Goal: Transaction & Acquisition: Register for event/course

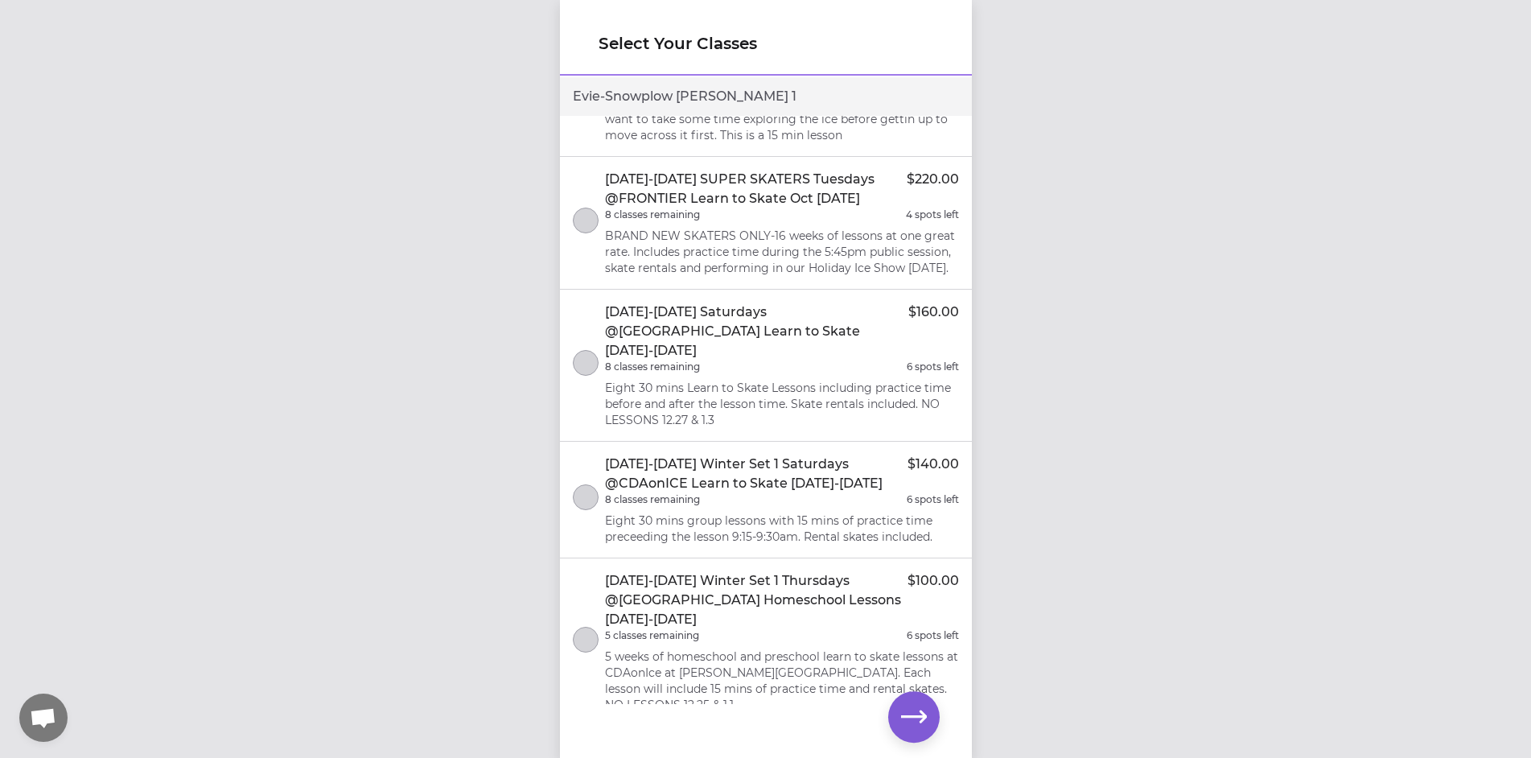
scroll to position [14, 0]
click at [934, 712] on button "button" at bounding box center [913, 716] width 51 height 51
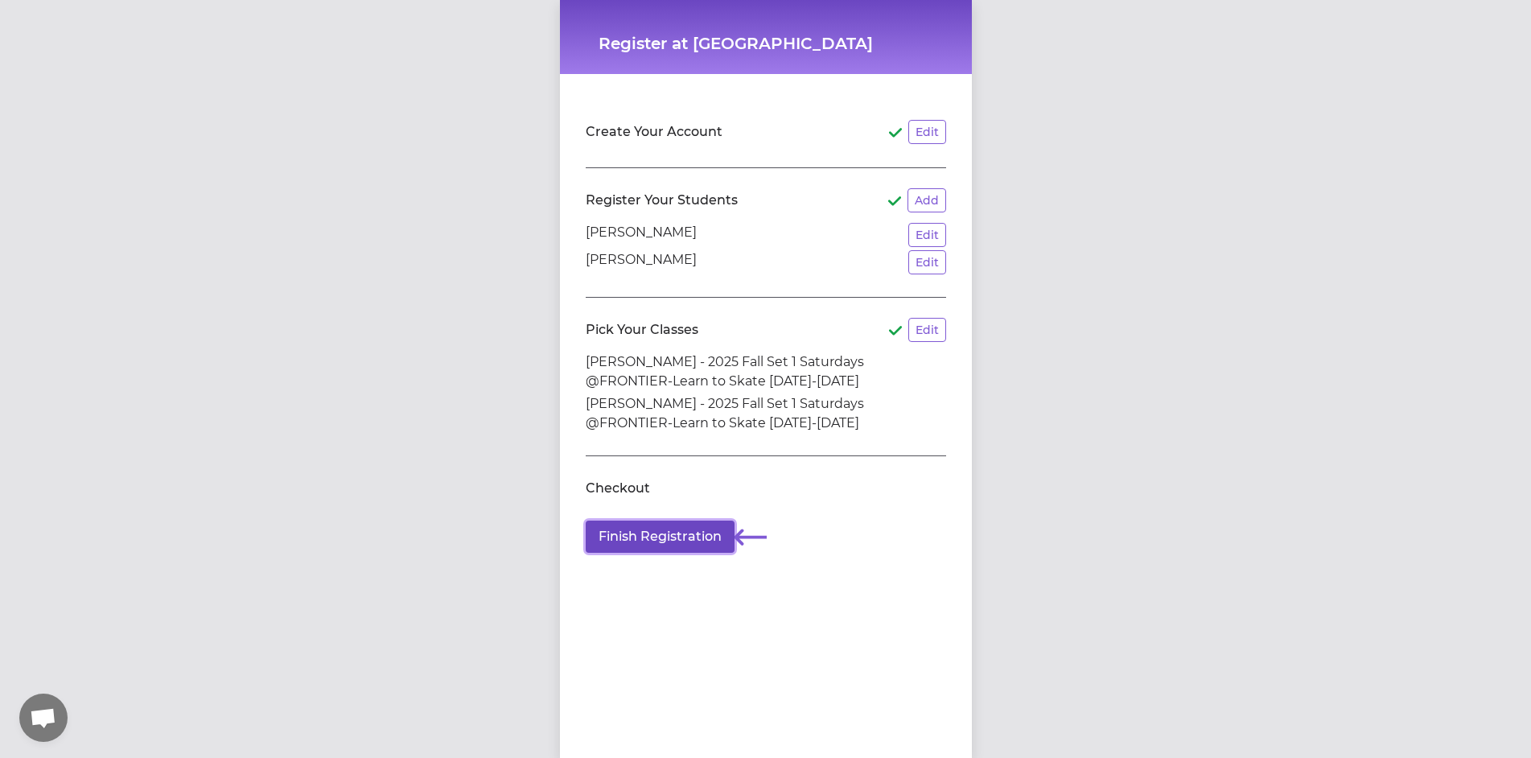
click at [652, 544] on button "Finish Registration" at bounding box center [660, 537] width 149 height 32
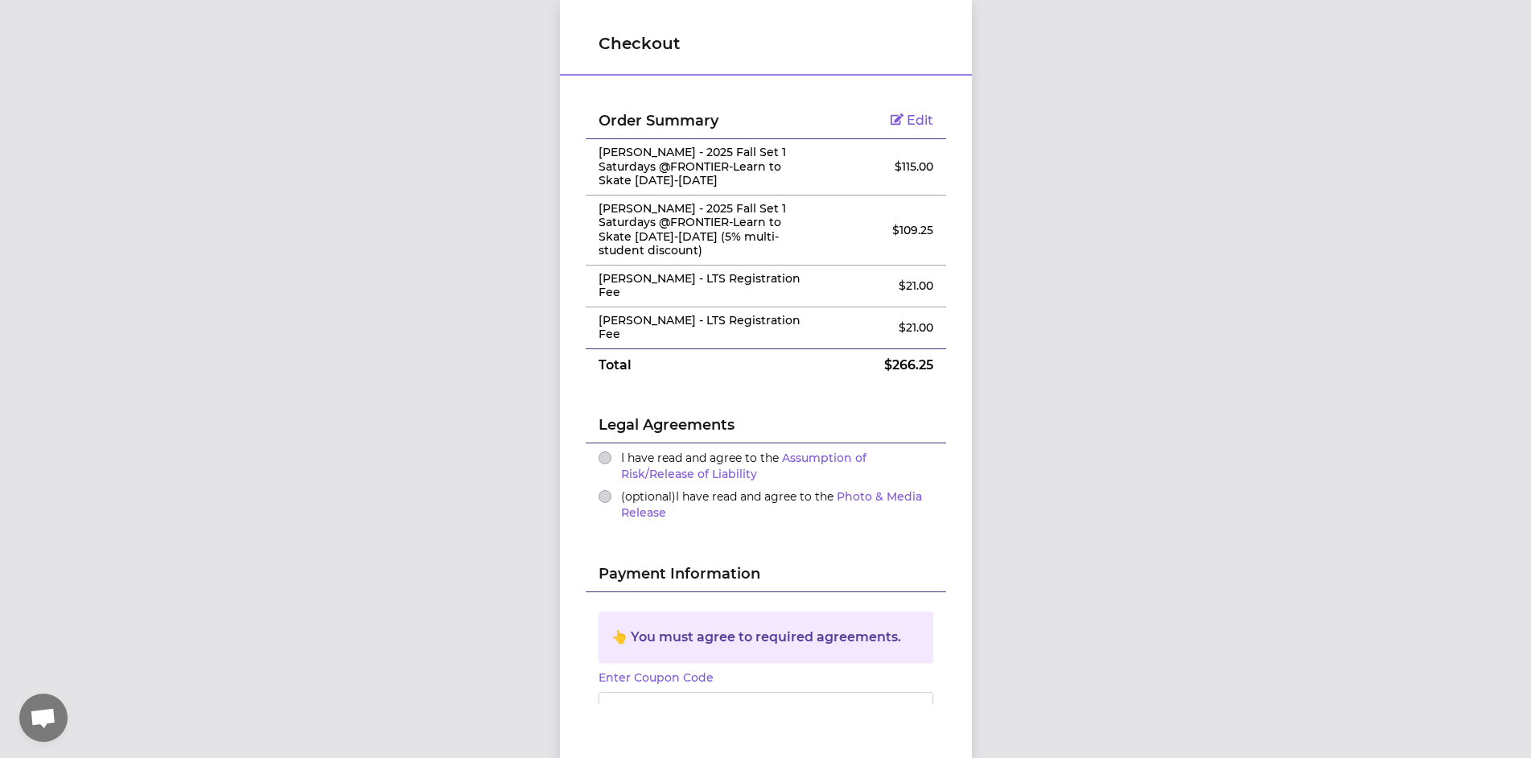
click at [728, 314] on p "[PERSON_NAME] - LTS Registration Fee" at bounding box center [706, 328] width 215 height 28
click at [599, 451] on button "I have read and agree to the Assumption of Risk/Release of Liability" at bounding box center [605, 457] width 13 height 13
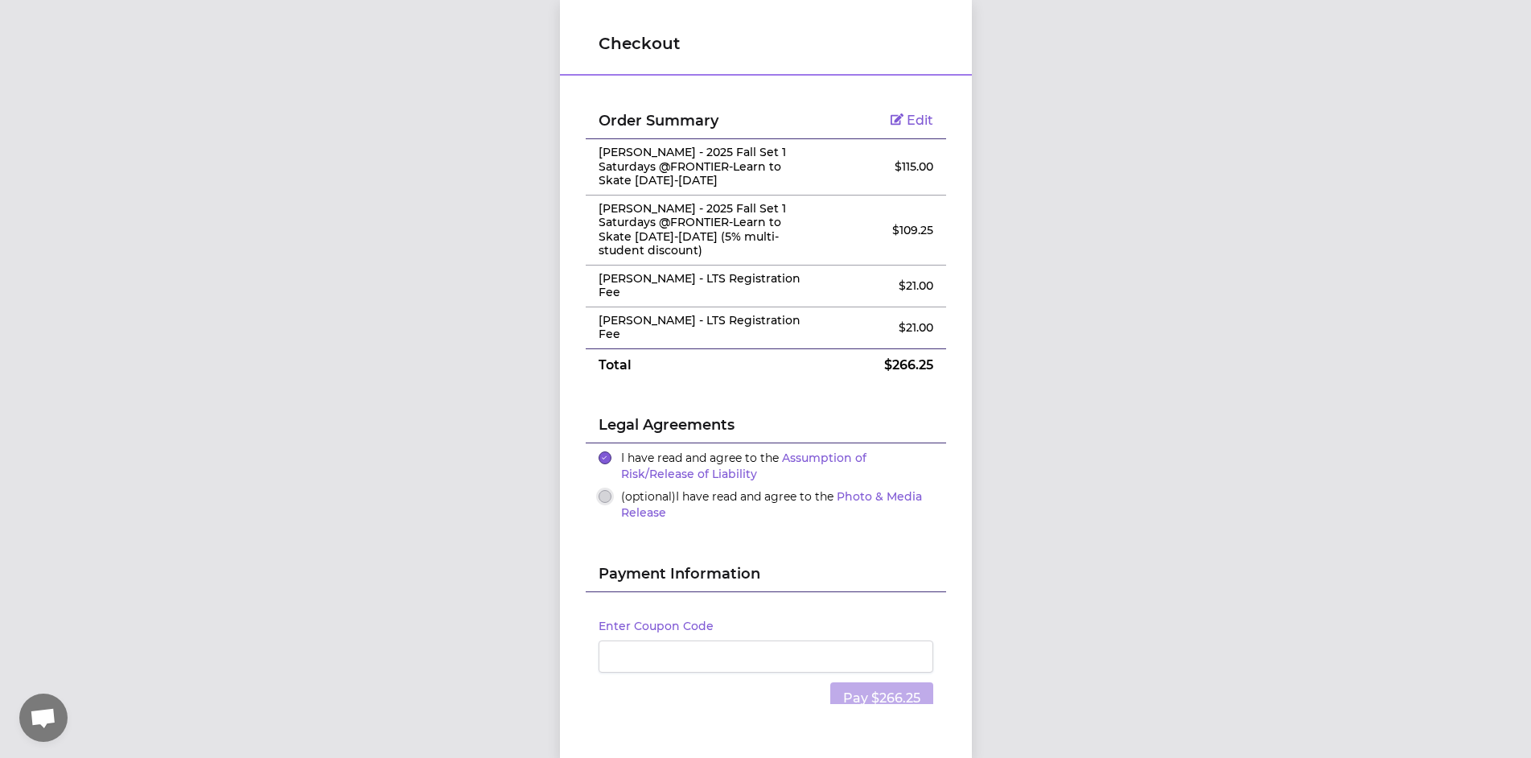
click at [603, 490] on button "(optional) I have read and agree to the Photo & Media Release" at bounding box center [605, 496] width 13 height 13
click at [911, 113] on span "Edit" at bounding box center [920, 120] width 27 height 15
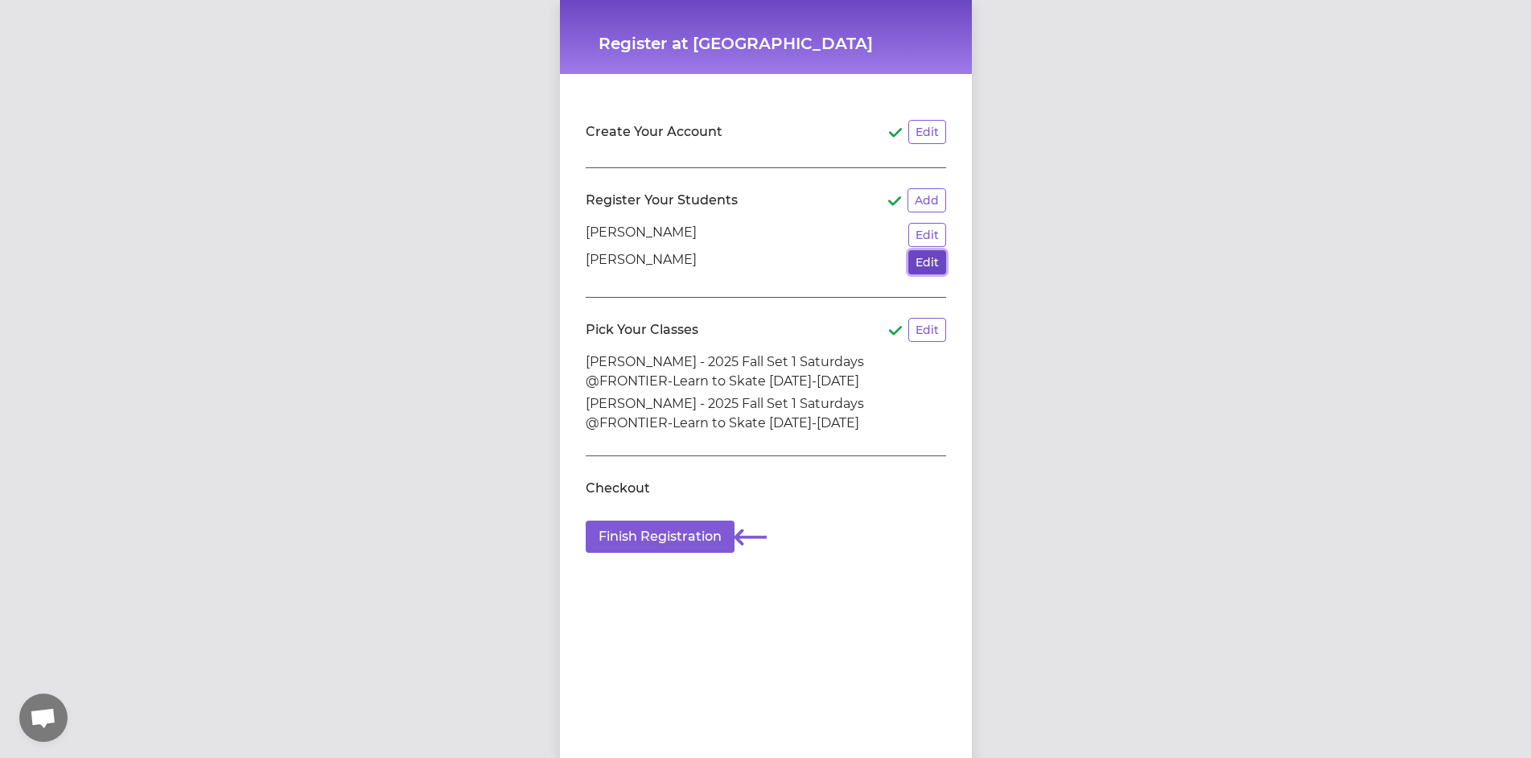
click at [912, 271] on button "Edit" at bounding box center [927, 262] width 38 height 24
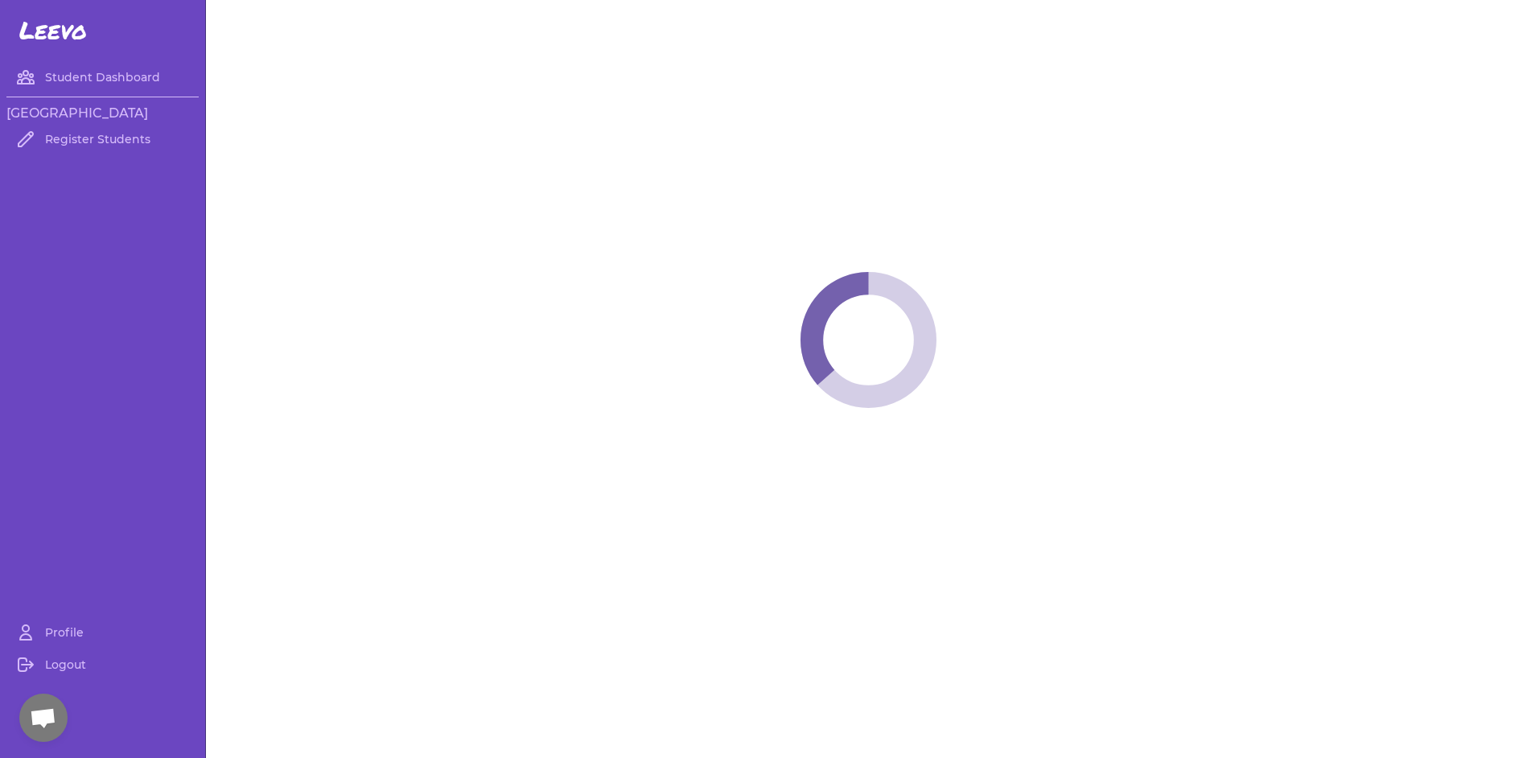
select select "ID"
select select "youth_figure"
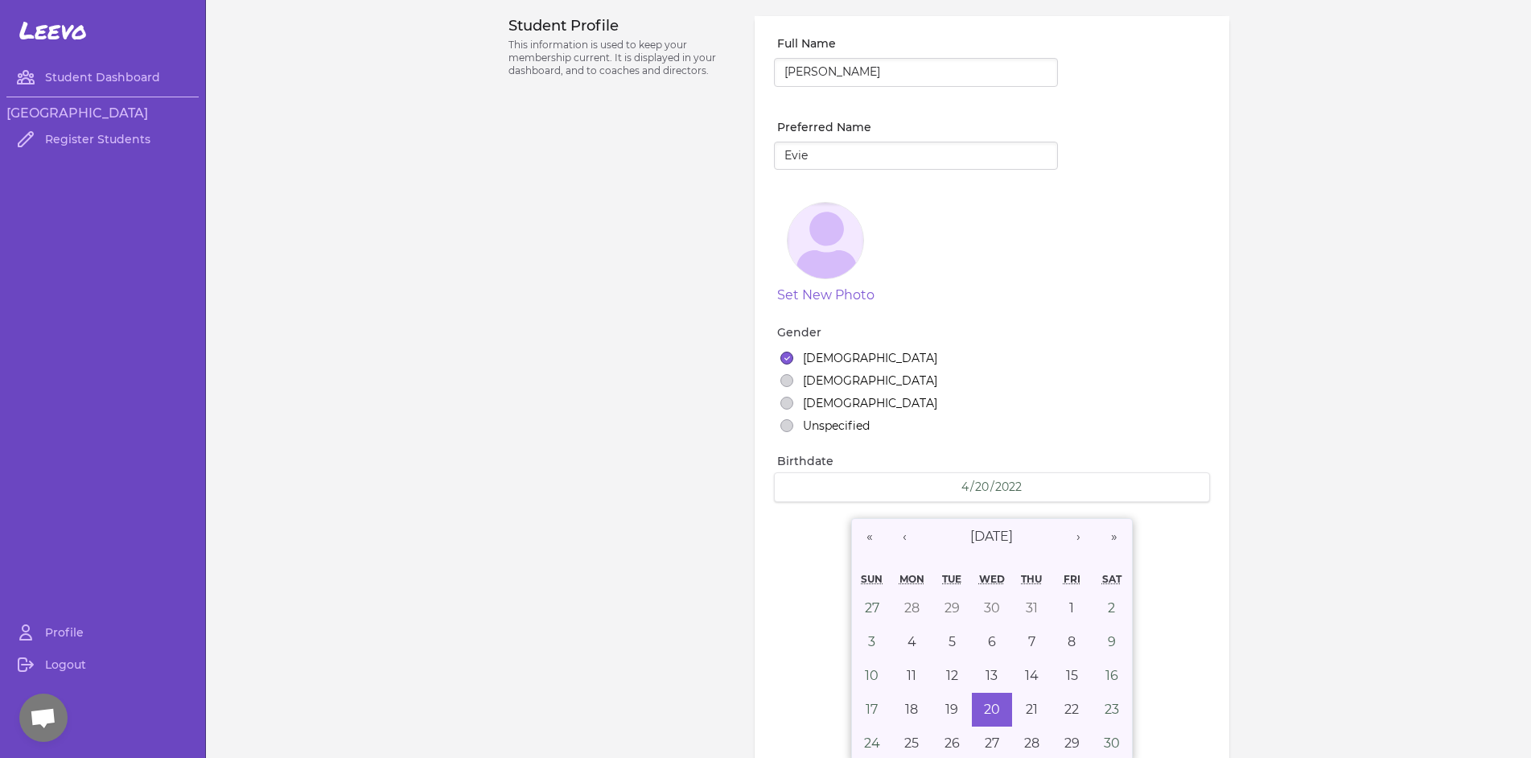
select select "7"
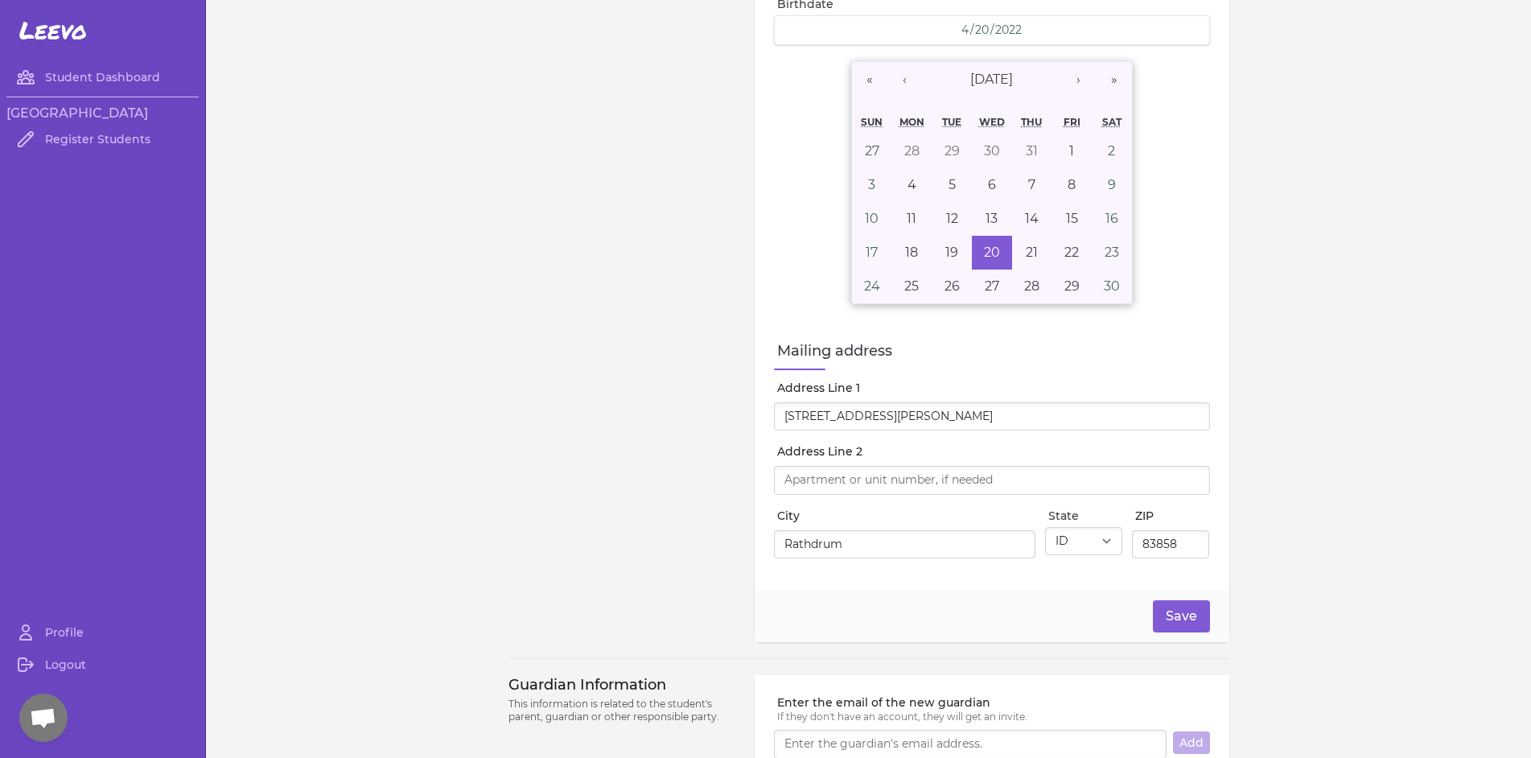
scroll to position [446, 0]
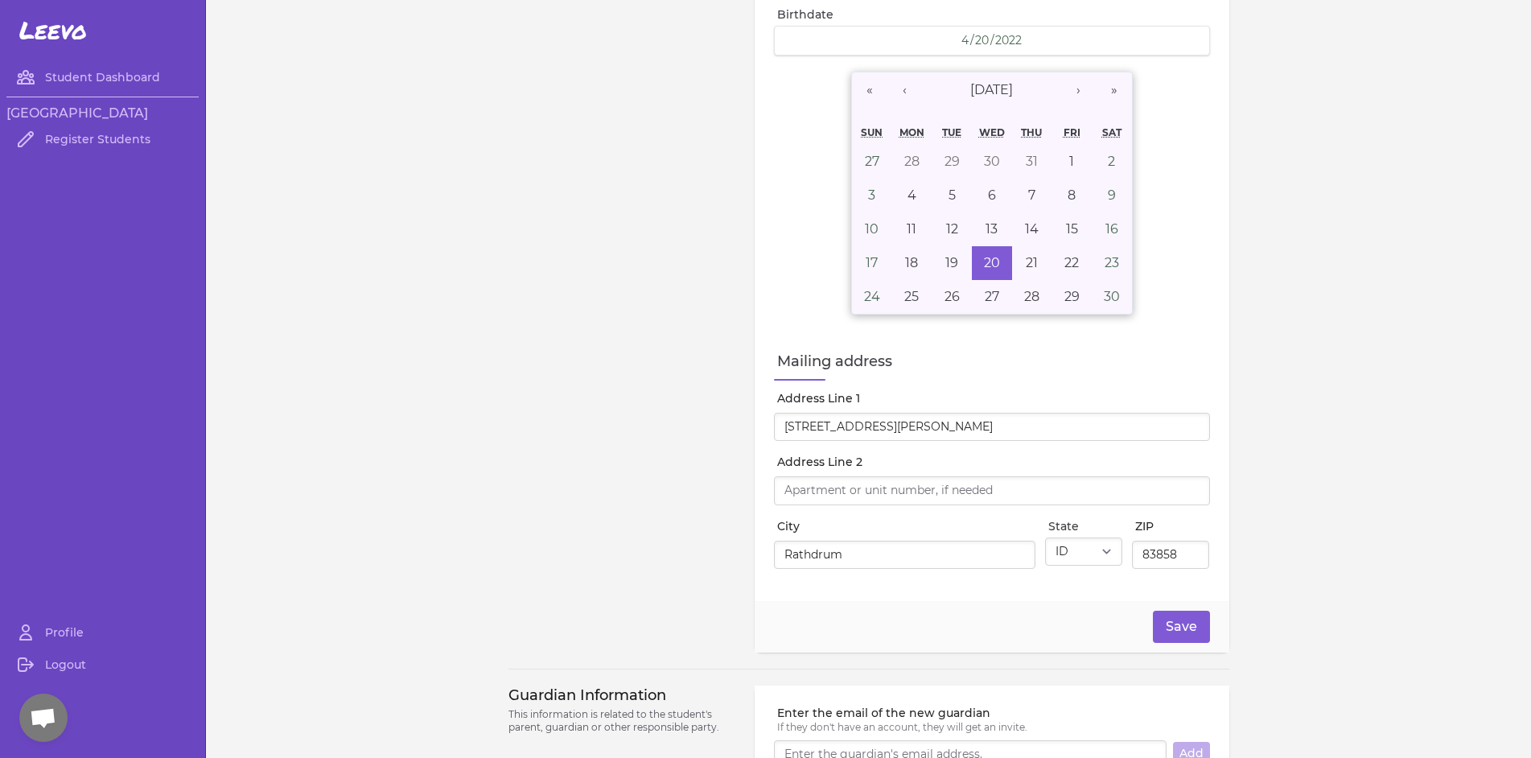
click at [694, 329] on div "Student Profile This information is used to keep your membership current. It is…" at bounding box center [622, 111] width 228 height 1083
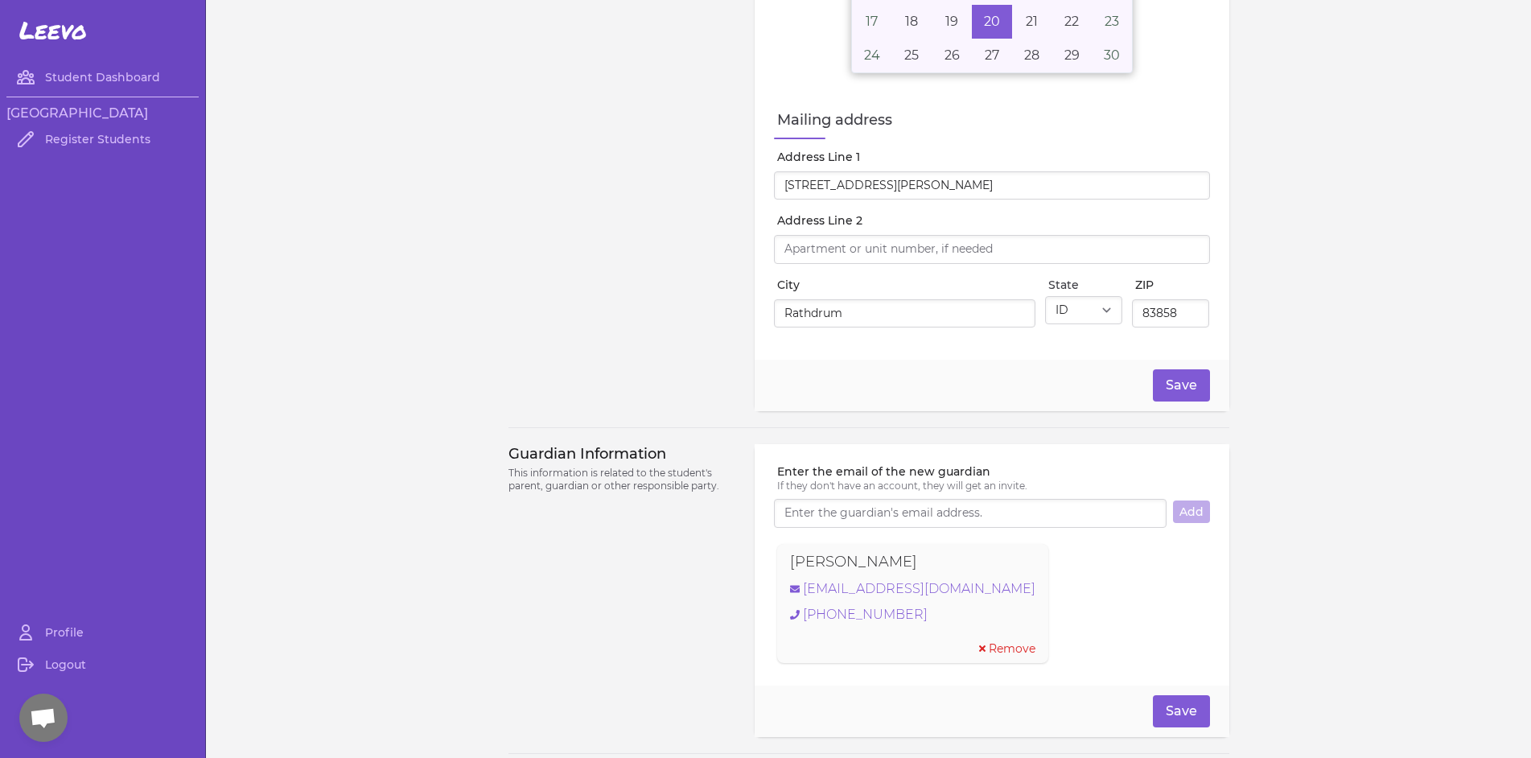
scroll to position [205, 0]
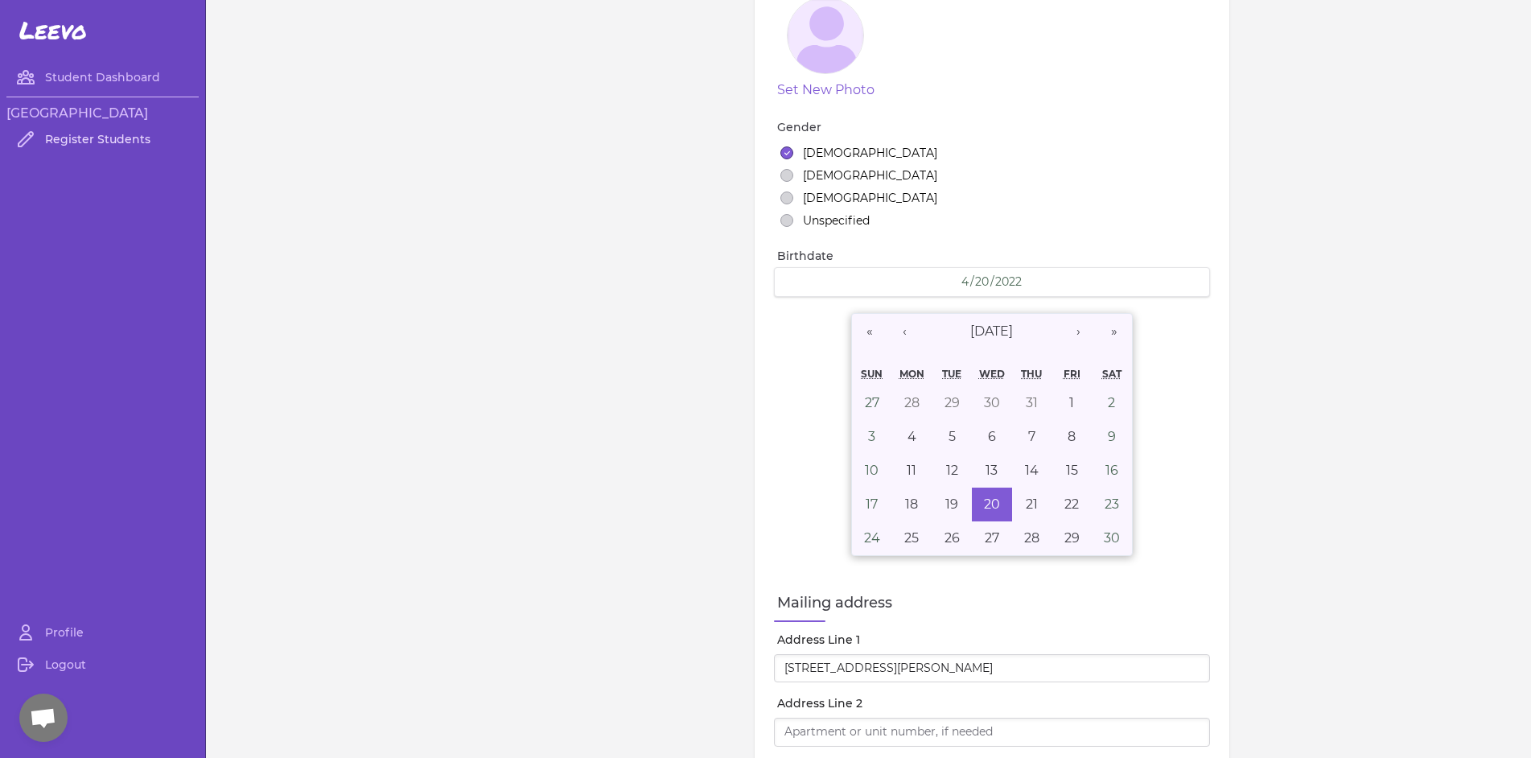
click at [135, 129] on link "Register Students" at bounding box center [102, 139] width 192 height 32
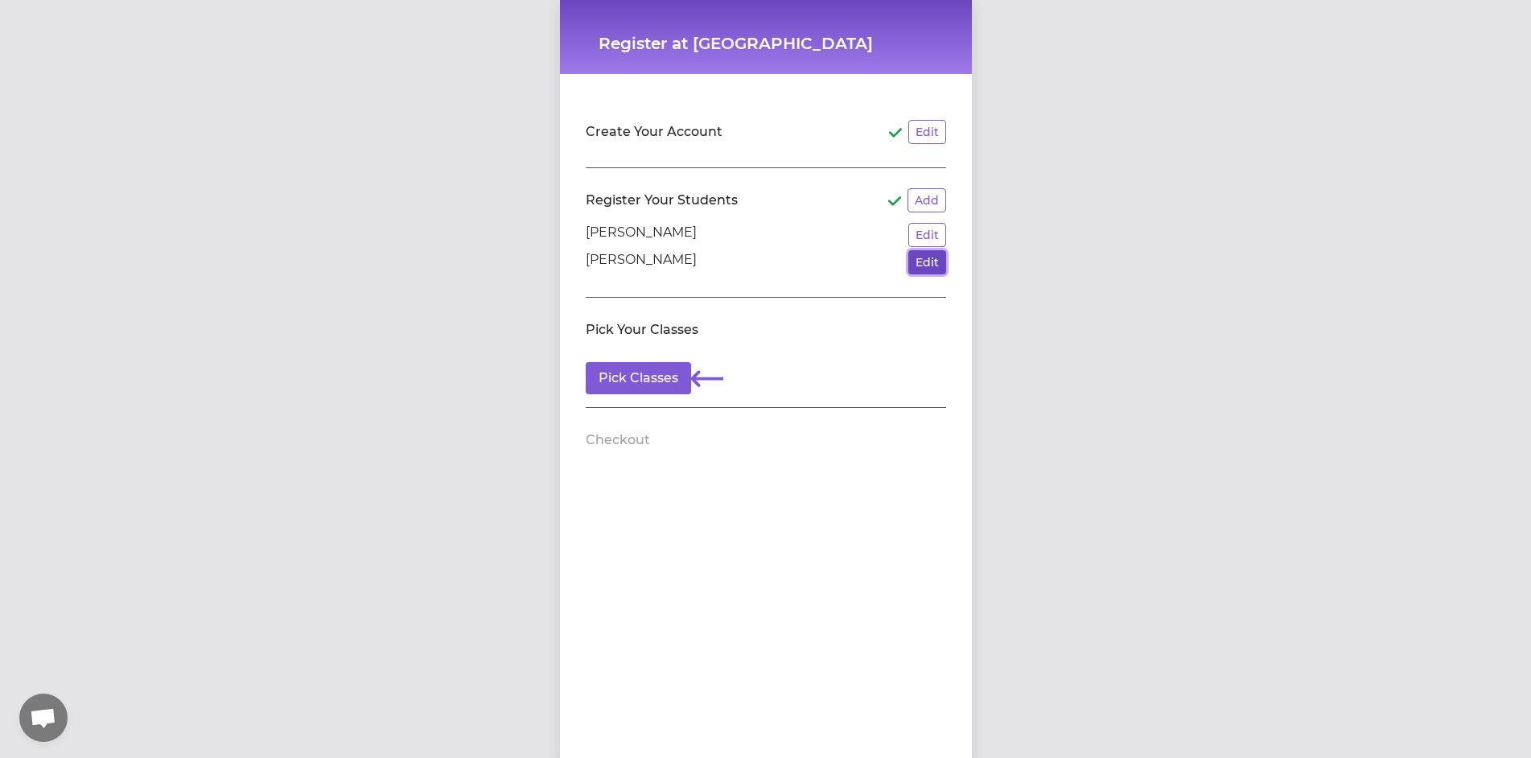
click at [933, 253] on button "Edit" at bounding box center [927, 262] width 38 height 24
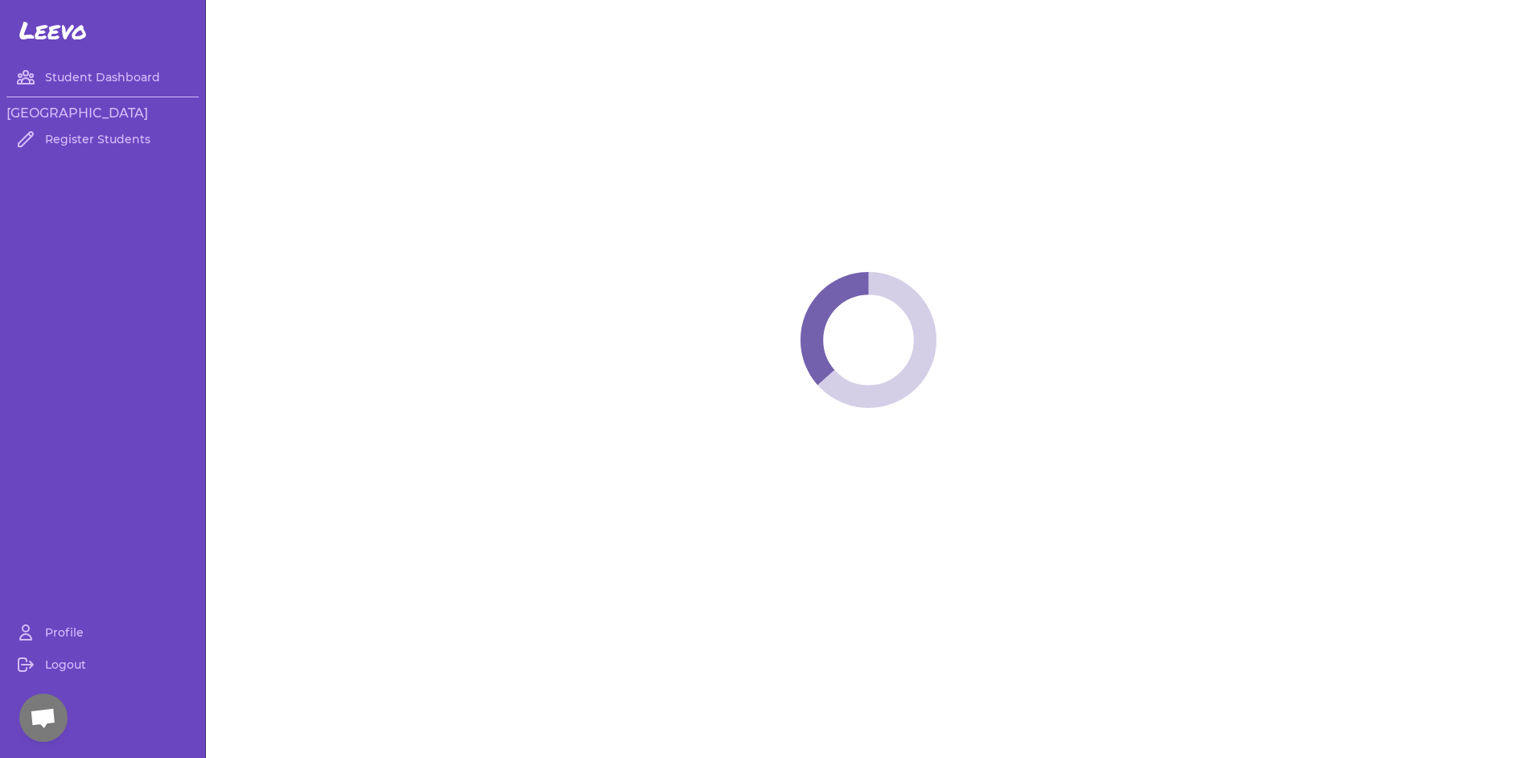
select select "ID"
select select "youth_figure"
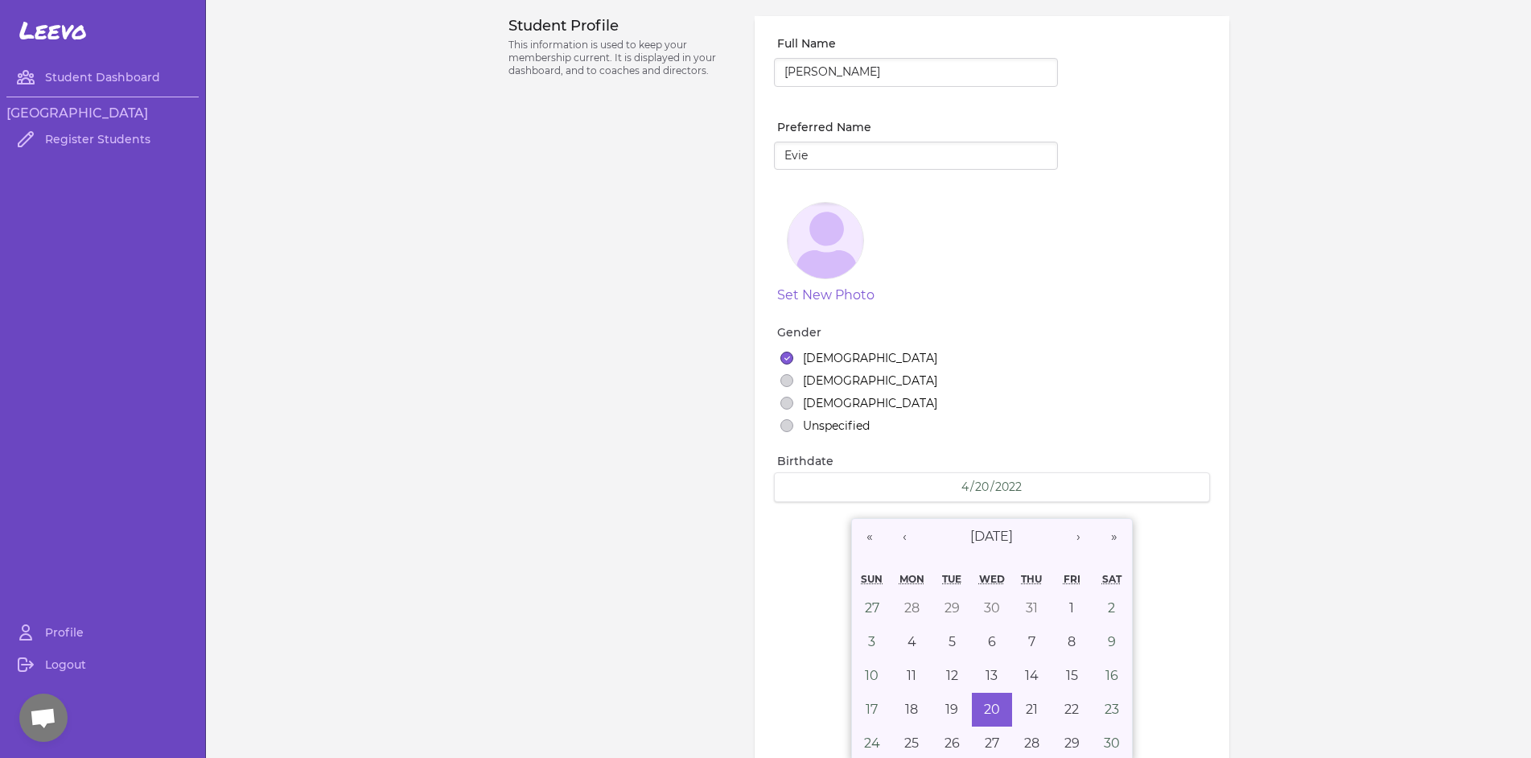
select select "7"
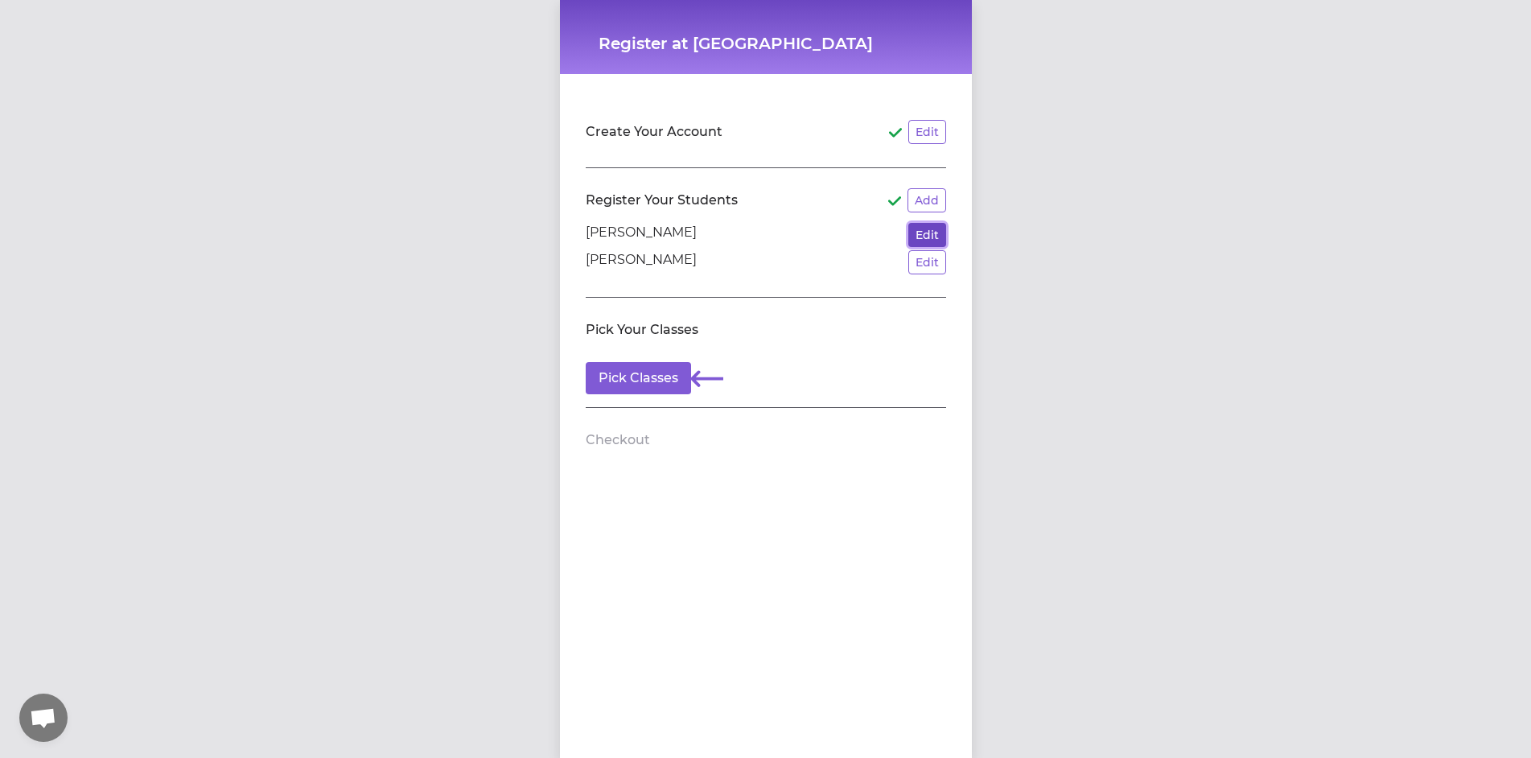
click at [926, 231] on button "Edit" at bounding box center [927, 235] width 38 height 24
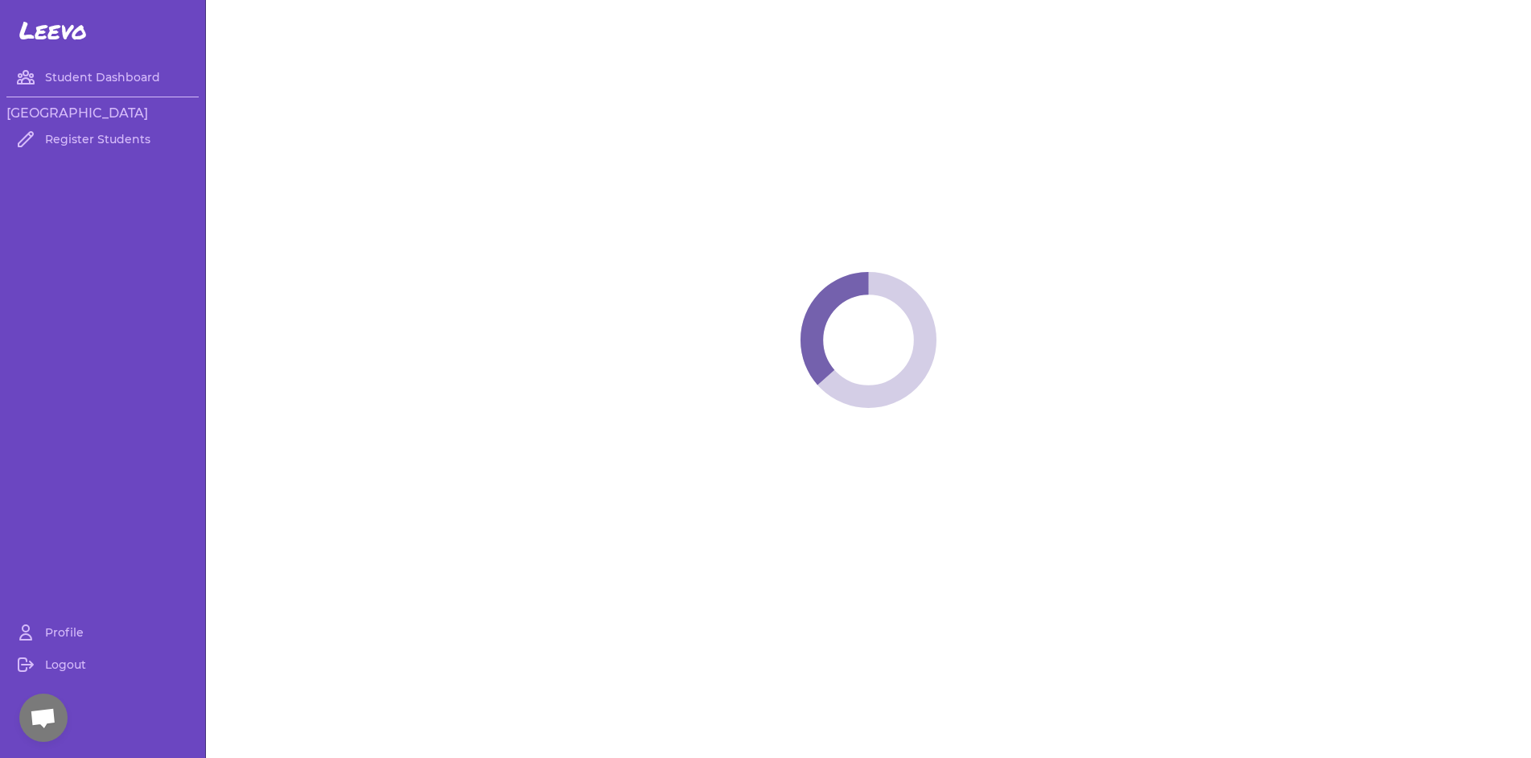
select select "ID"
select select "youth_hockey"
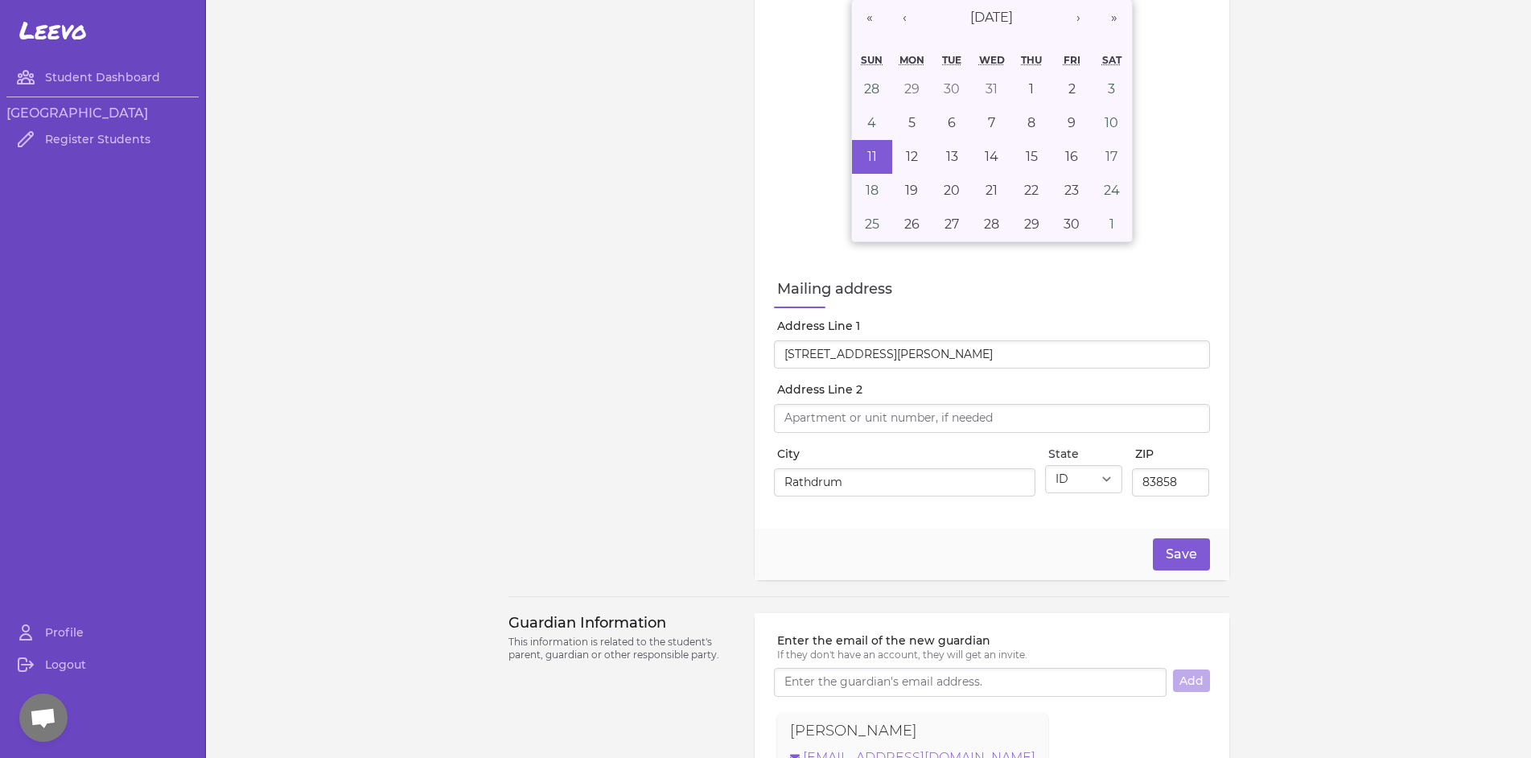
scroll to position [241, 0]
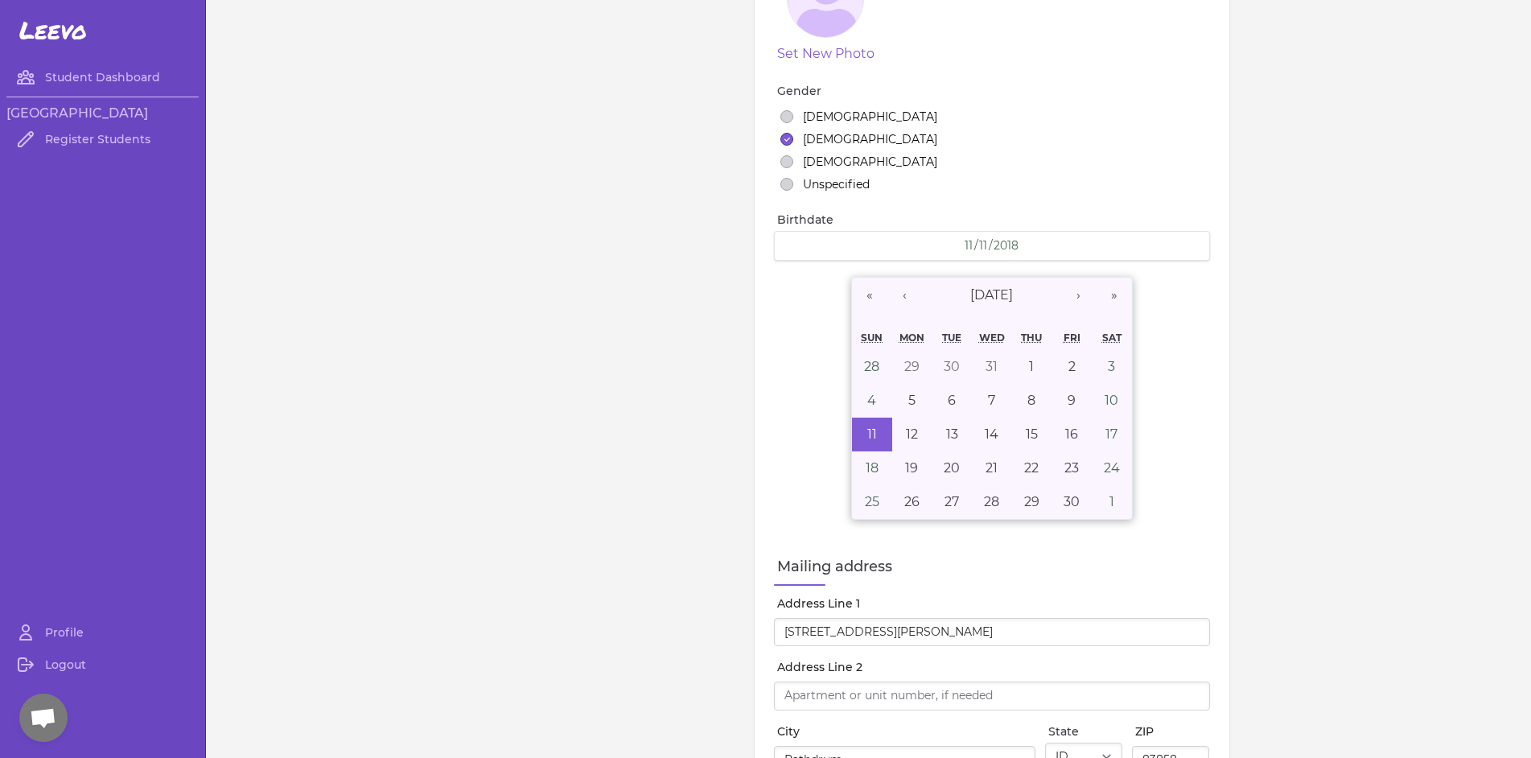
click at [669, 368] on div "Student Profile This information is used to keep your membership current. It is…" at bounding box center [622, 316] width 228 height 1083
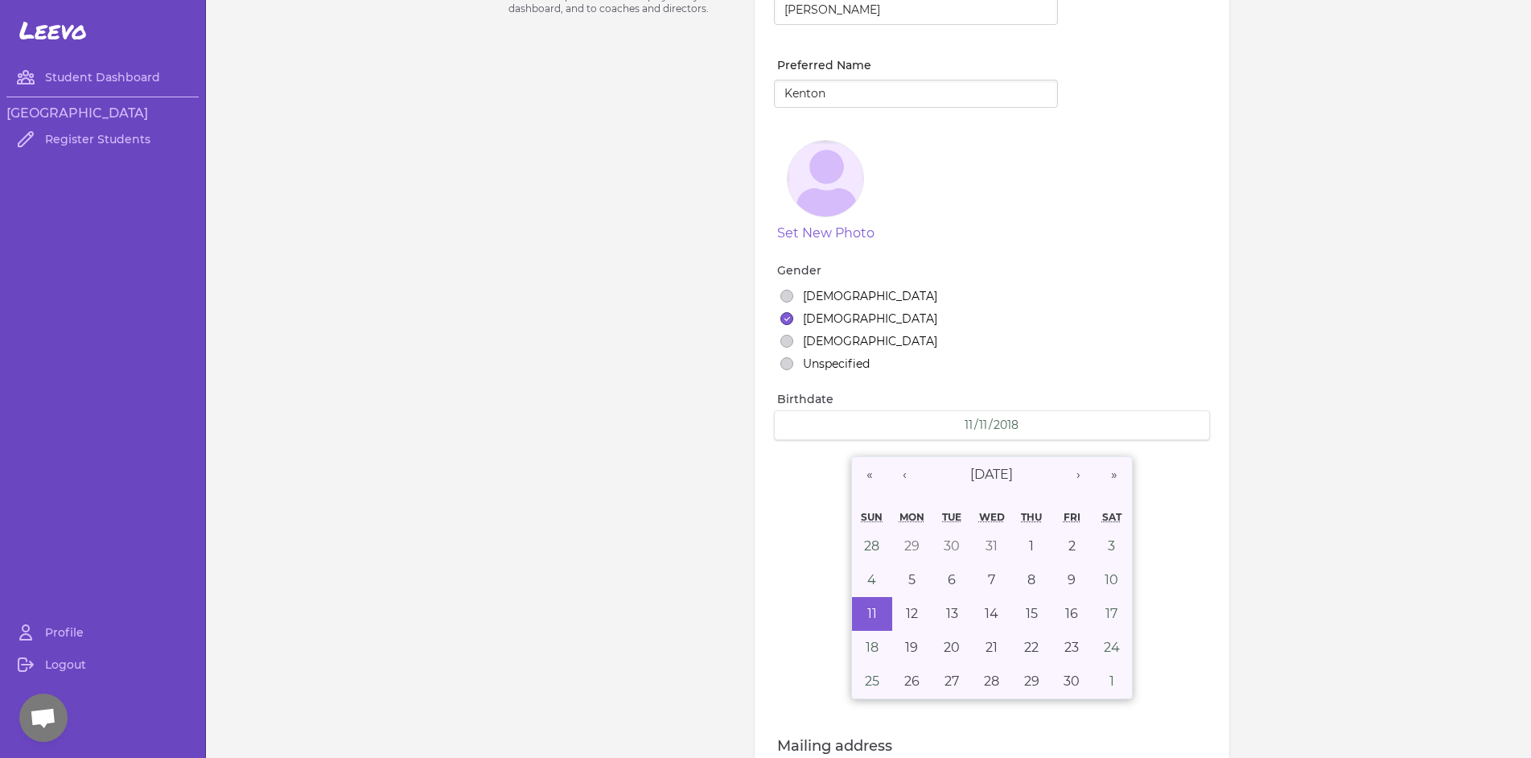
scroll to position [0, 0]
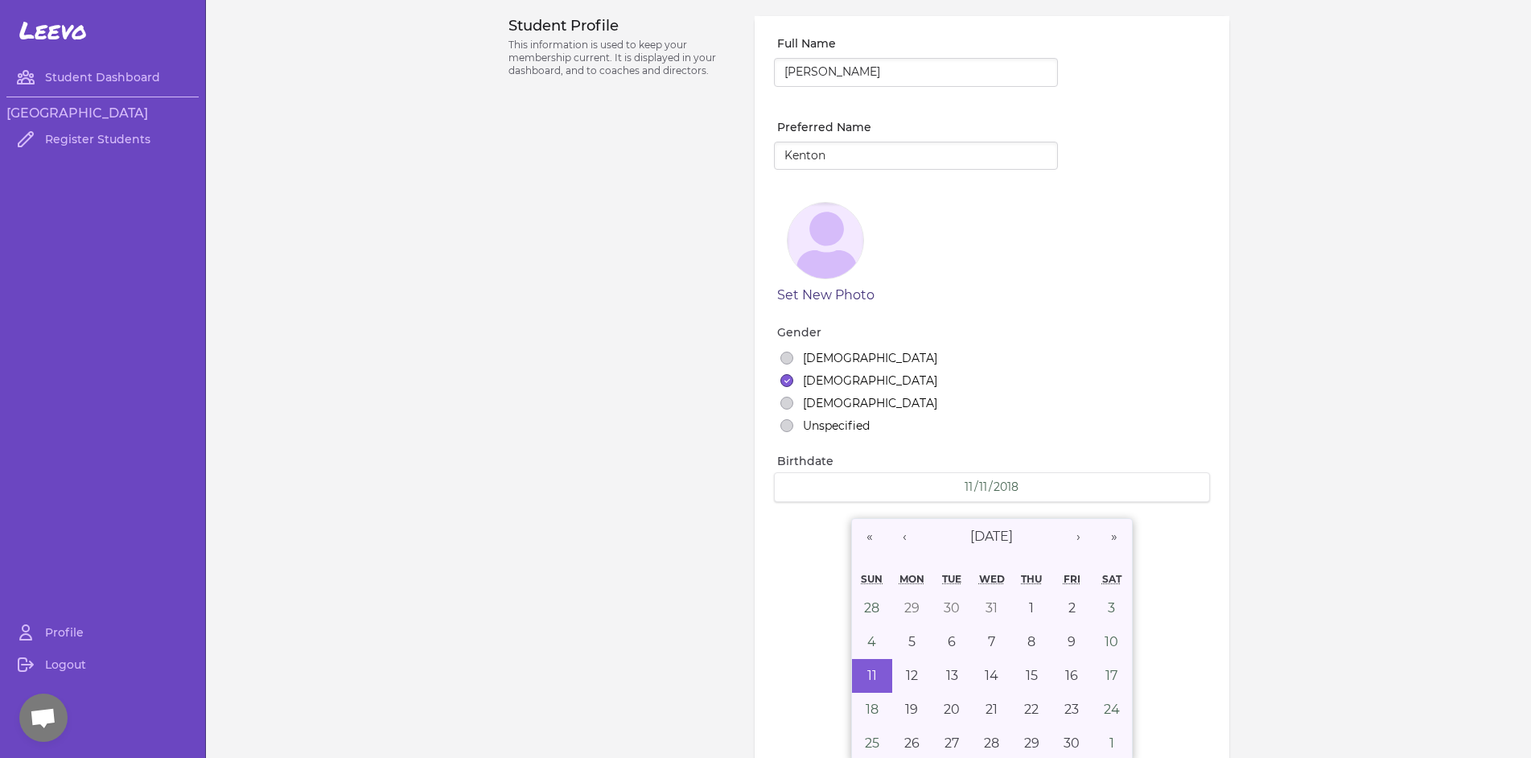
click at [846, 291] on button "Set New Photo" at bounding box center [825, 295] width 97 height 19
click at [660, 287] on div "Student Profile This information is used to keep your membership current. It is…" at bounding box center [622, 557] width 228 height 1083
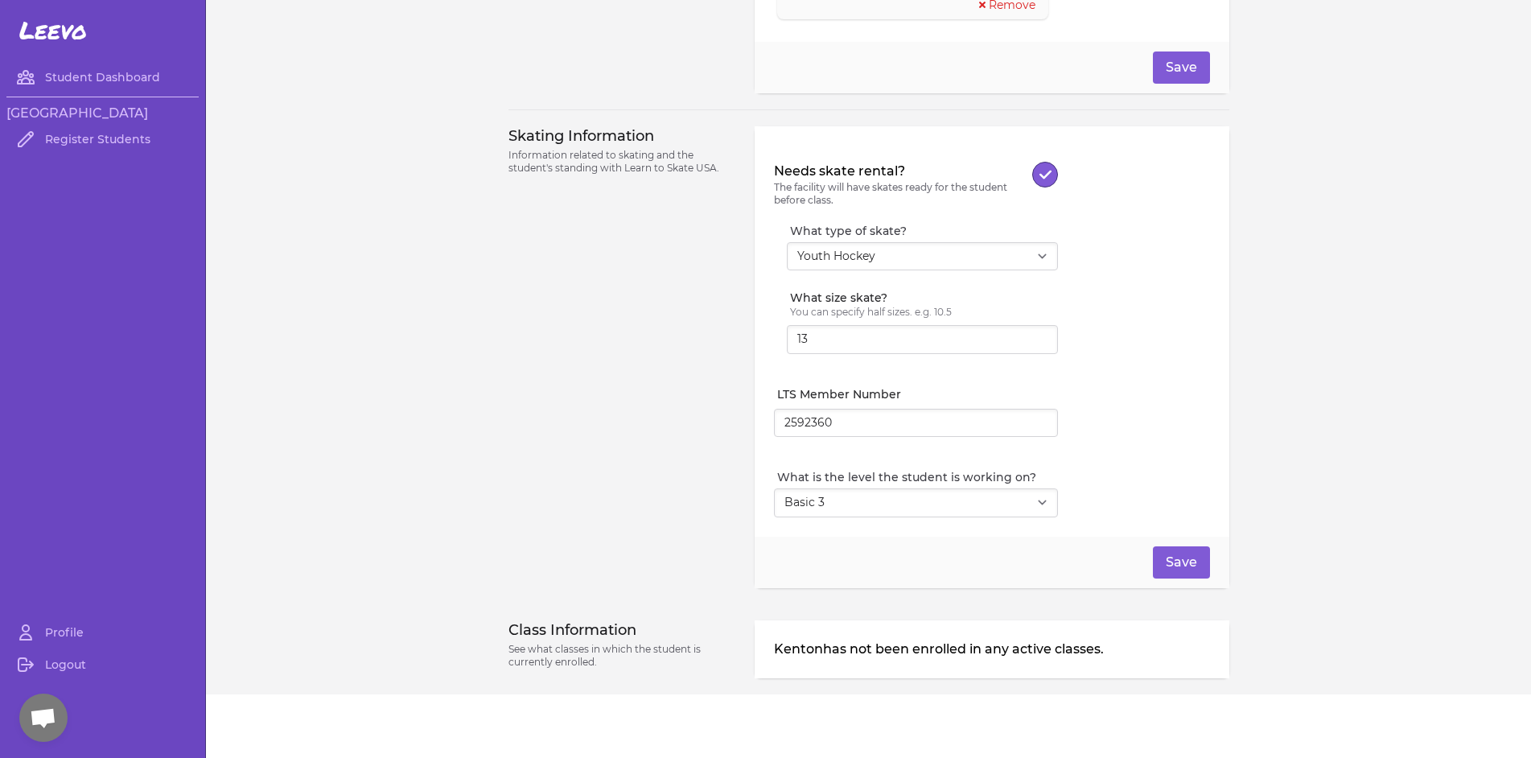
scroll to position [14, 0]
click at [969, 496] on select "Select Level I don't know Basic 1 Basic 2 Basic 3 Basic 4 Basic 5 Basic 6 Snowp…" at bounding box center [916, 502] width 284 height 29
click at [928, 491] on select "Select Level I don't know Basic 1 Basic 2 Basic 3 Basic 4 Basic 5 Basic 6 Snowp…" at bounding box center [916, 502] width 284 height 29
select select "24"
click at [774, 488] on select "Select Level I don't know Basic 1 Basic 2 Basic 3 Basic 4 Basic 5 Basic 6 Snowp…" at bounding box center [916, 502] width 284 height 29
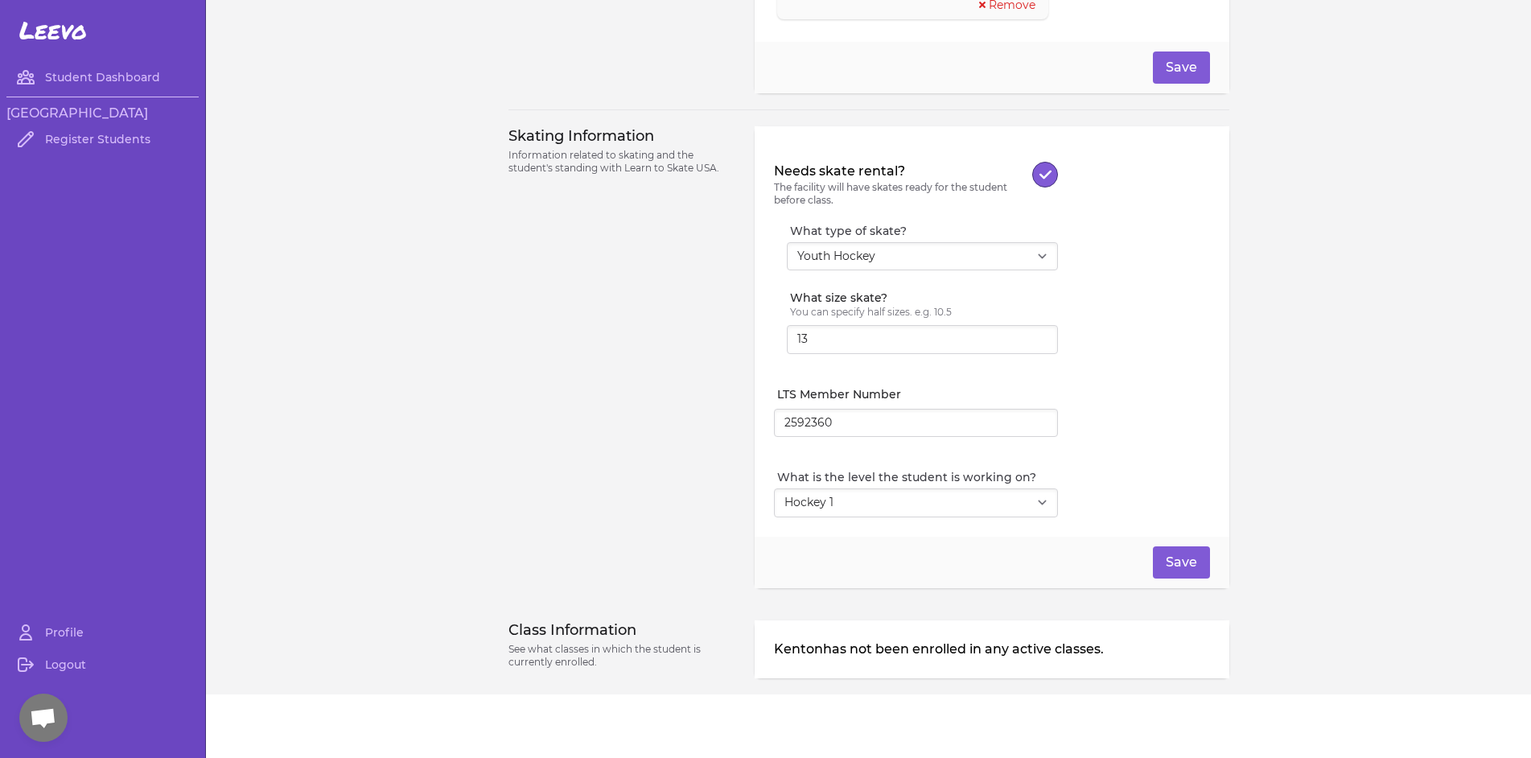
click at [1102, 343] on div "Needs skate rental? The facility will have skates ready for the student before …" at bounding box center [991, 256] width 435 height 221
click at [896, 325] on input "13" at bounding box center [922, 339] width 271 height 29
click at [1036, 249] on select "Select a type Youth Figure Men's Figure Women's Figure Men's Hockey Women's Hoc…" at bounding box center [922, 256] width 271 height 29
click at [1033, 329] on input "12.5" at bounding box center [922, 339] width 271 height 29
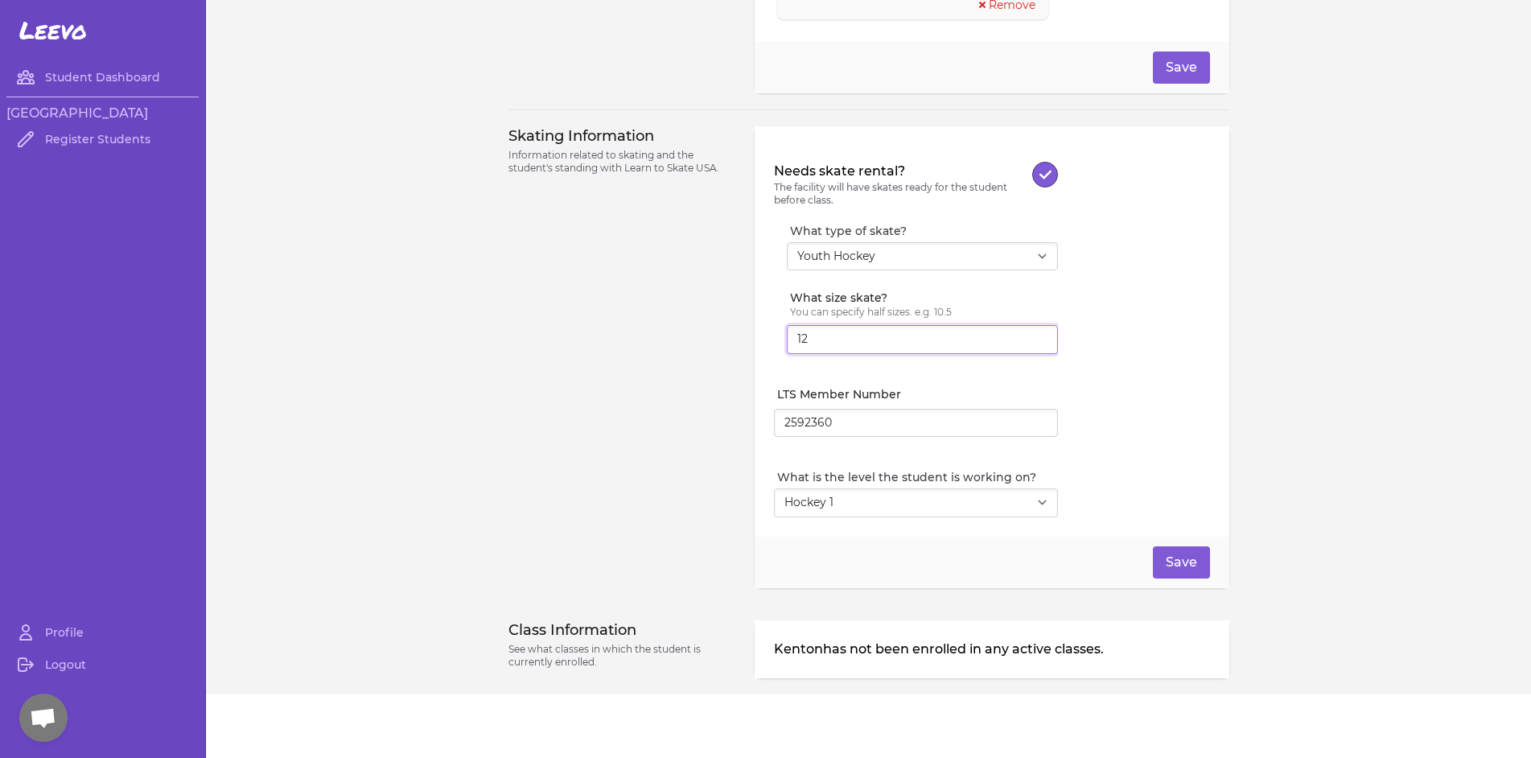
click at [1033, 329] on input "12" at bounding box center [922, 339] width 271 height 29
click at [1033, 325] on input "12.5" at bounding box center [922, 339] width 271 height 29
click at [1033, 325] on input "13" at bounding box center [922, 339] width 271 height 29
click at [1033, 325] on input "13.5" at bounding box center [922, 339] width 271 height 29
click at [1033, 325] on input "14" at bounding box center [922, 339] width 271 height 29
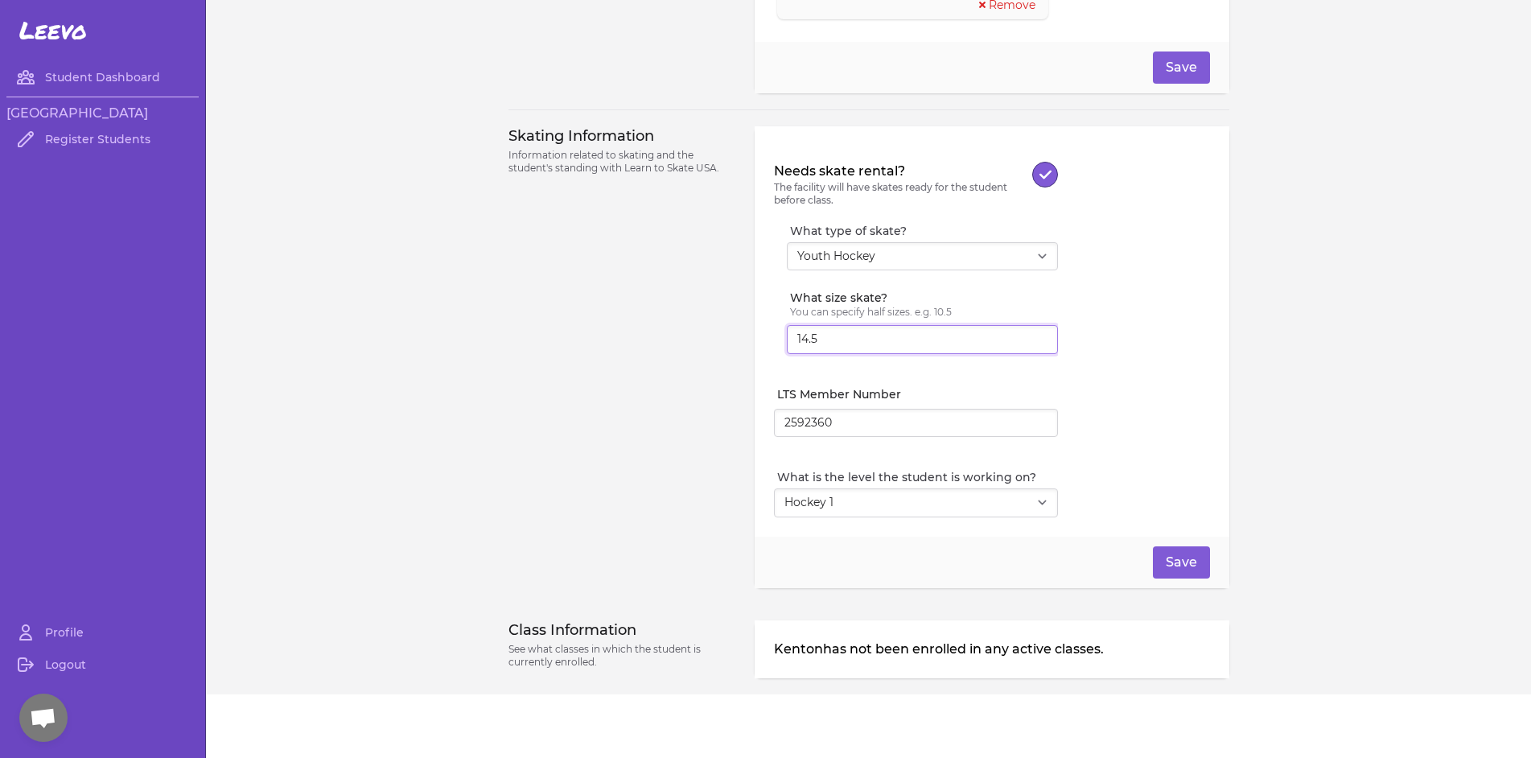
click at [1033, 325] on input "14.5" at bounding box center [922, 339] width 271 height 29
click at [1004, 331] on input "14.5" at bounding box center [922, 339] width 271 height 29
type input "1"
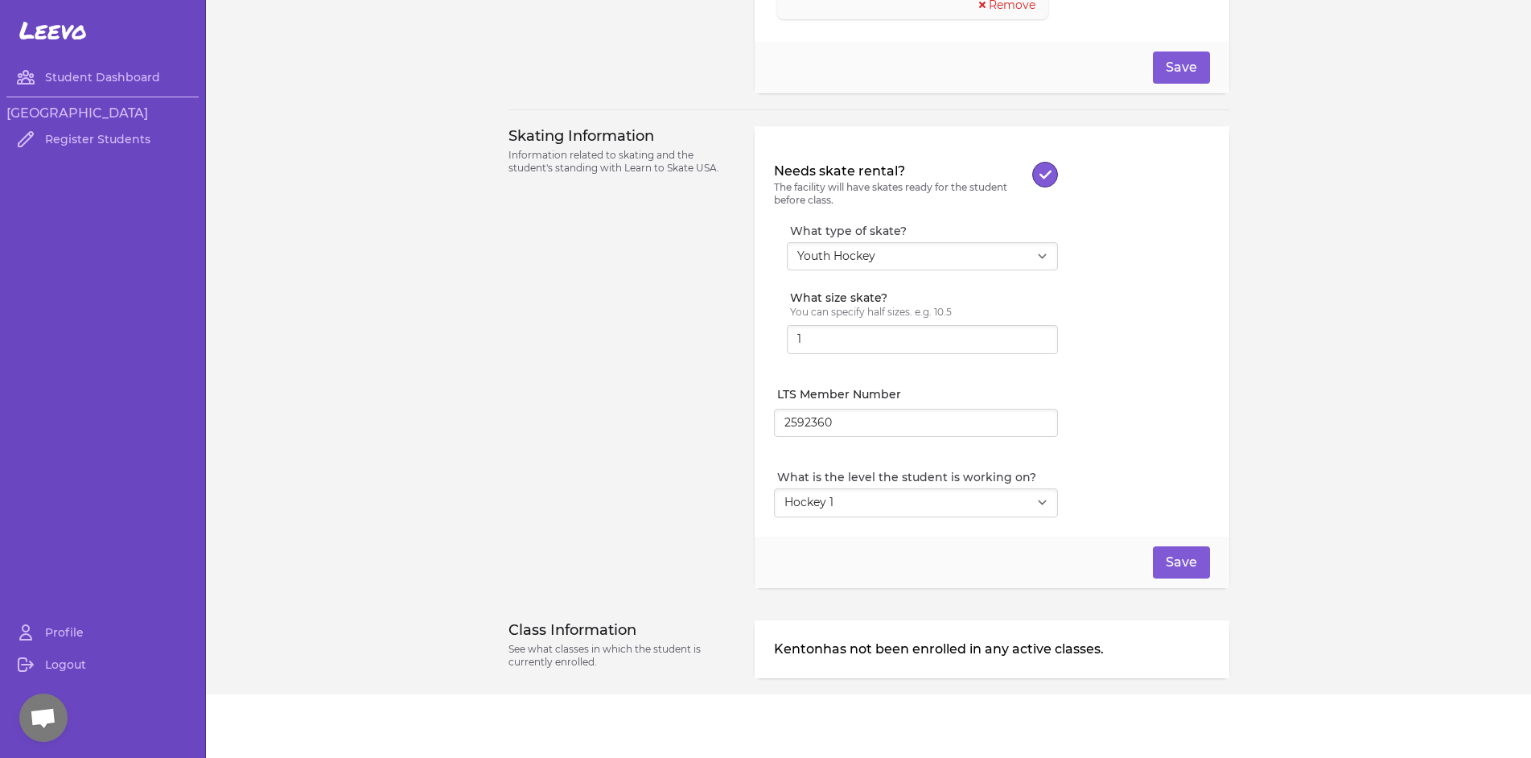
click at [1135, 341] on div "Needs skate rental? The facility will have skates ready for the student before …" at bounding box center [991, 256] width 435 height 221
click at [1043, 244] on select "Select a type Youth Figure Men's Figure Women's Figure Men's Hockey Women's Hoc…" at bounding box center [922, 256] width 271 height 29
click at [1109, 237] on div "Needs skate rental? The facility will have skates ready for the student before …" at bounding box center [991, 256] width 435 height 221
click at [1023, 251] on select "Select a type Youth Figure Men's Figure Women's Figure Men's Hockey Women's Hoc…" at bounding box center [922, 256] width 271 height 29
select select "men_hockey"
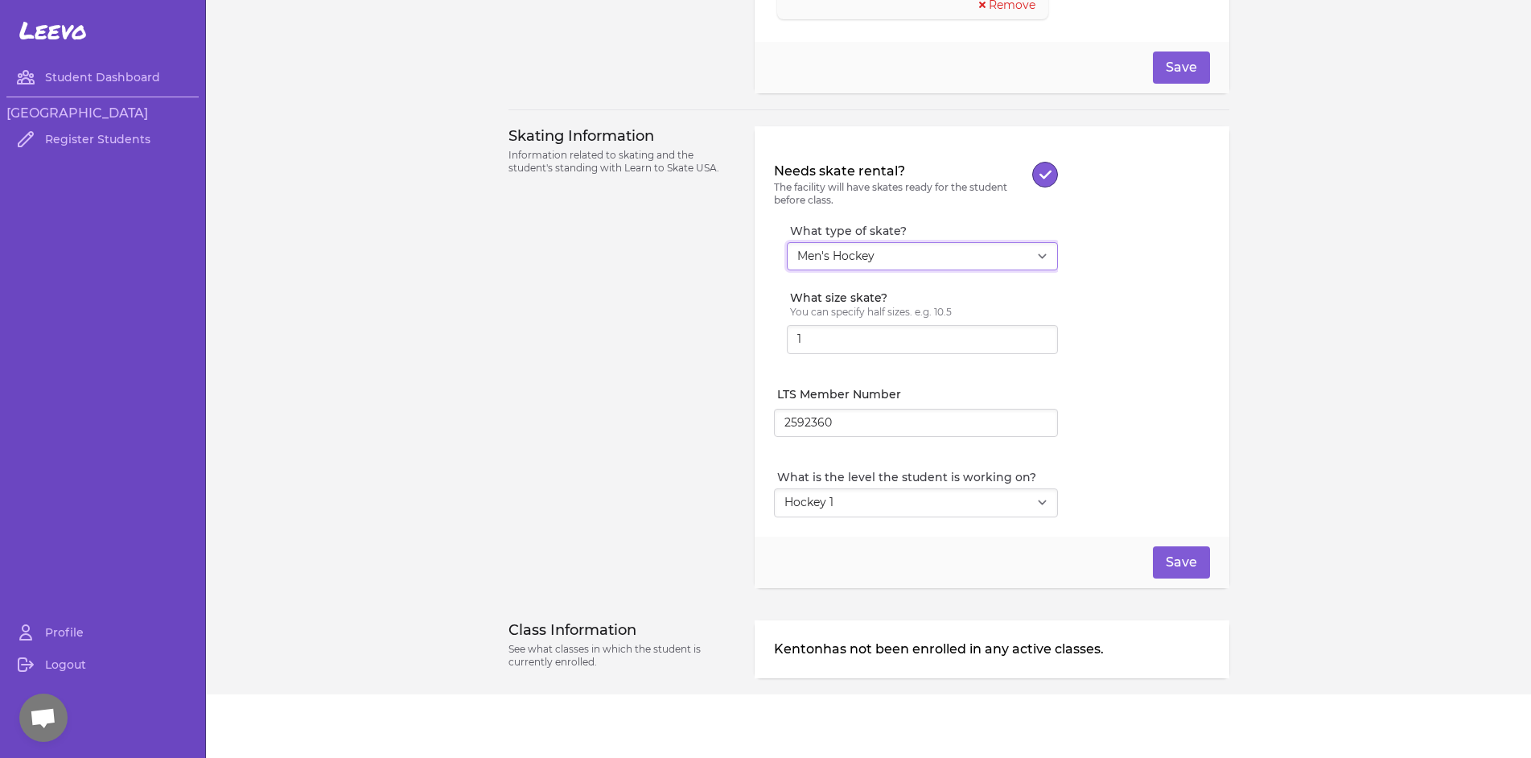
click at [787, 242] on select "Select a type Youth Figure Men's Figure Women's Figure Men's Hockey Women's Hoc…" at bounding box center [922, 256] width 271 height 29
click at [1132, 363] on div "Needs skate rental? The facility will have skates ready for the student before …" at bounding box center [992, 331] width 474 height 410
click at [1169, 552] on button "Save" at bounding box center [1181, 562] width 57 height 32
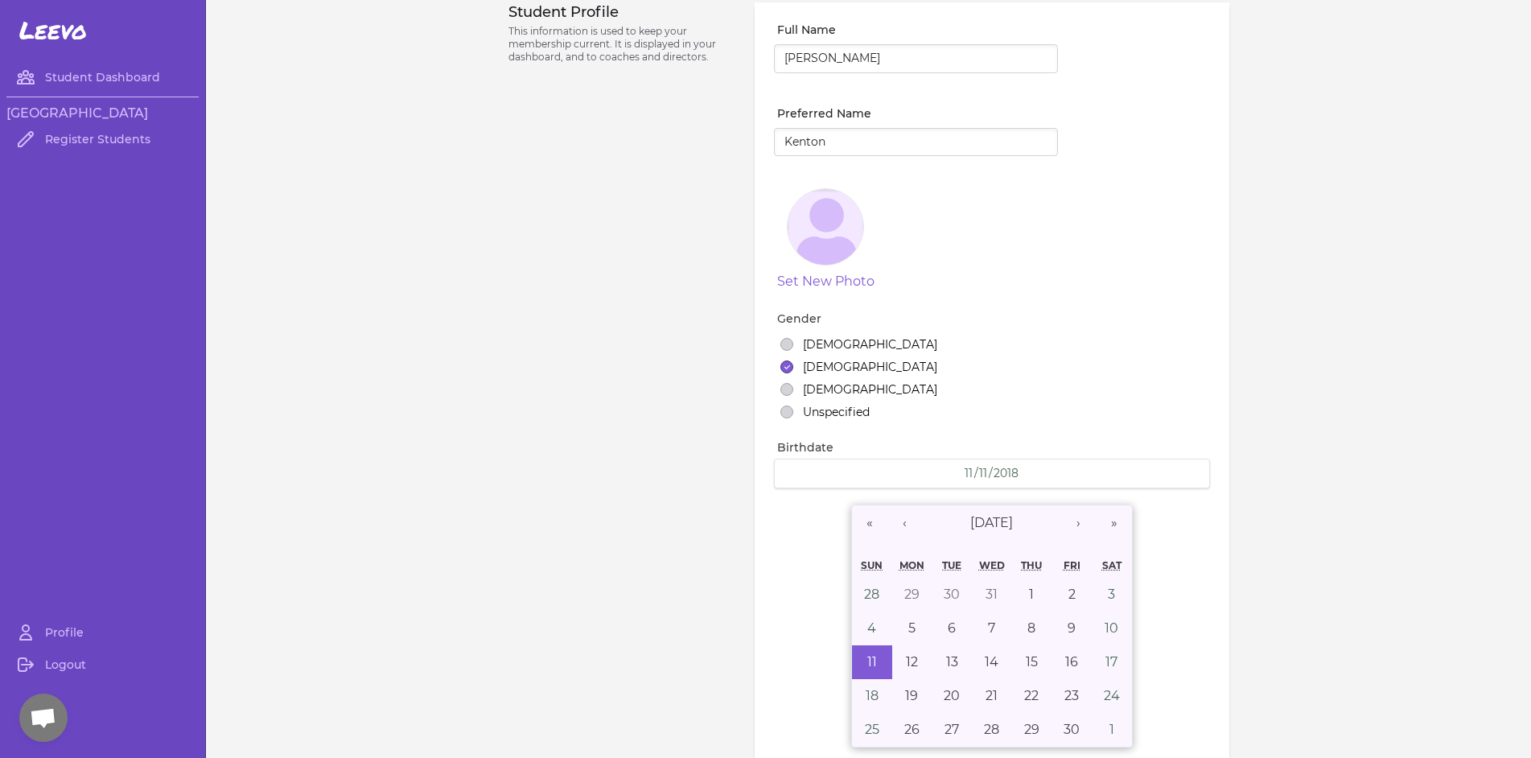
scroll to position [0, 0]
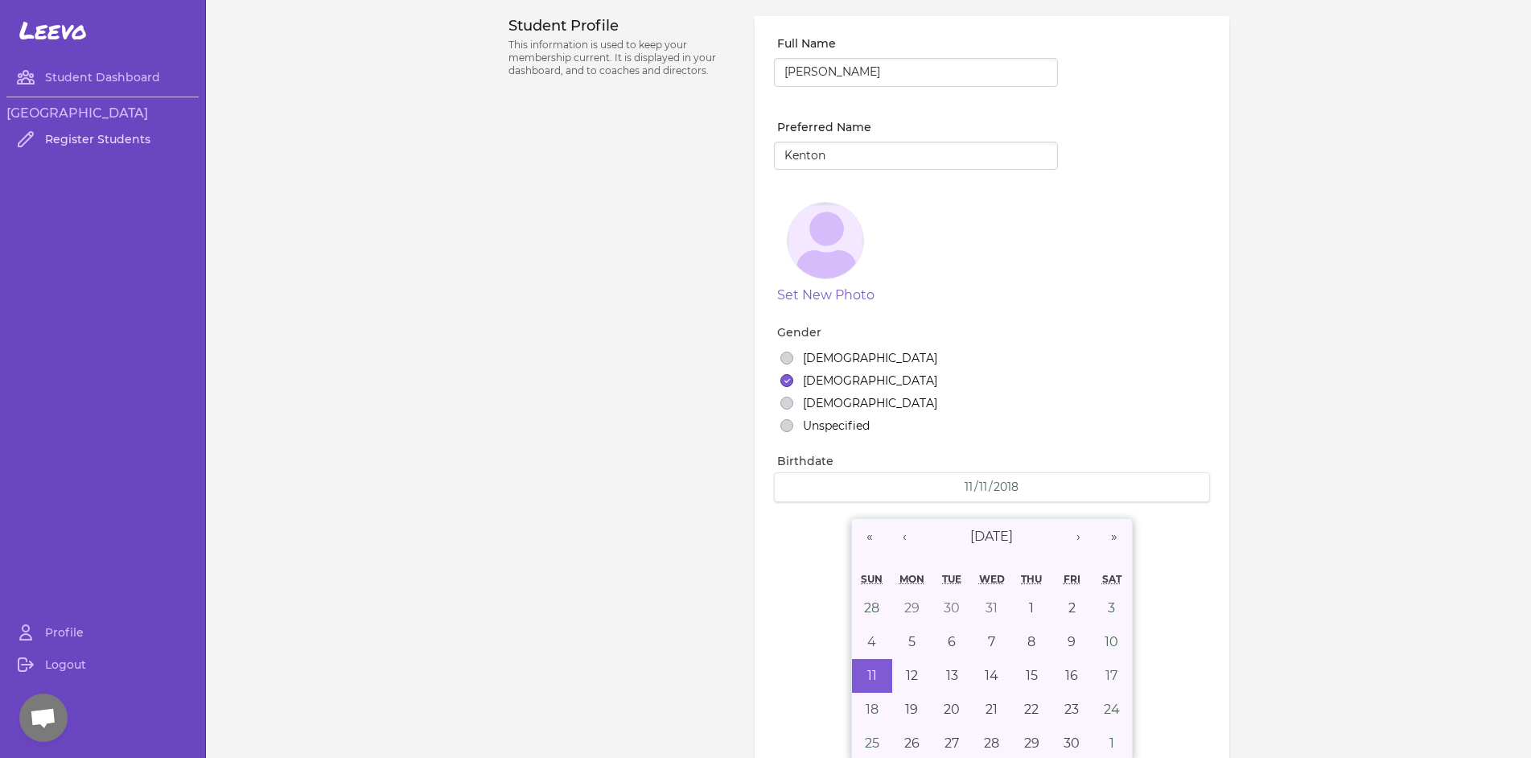
click at [134, 147] on link "Register Students" at bounding box center [102, 139] width 192 height 32
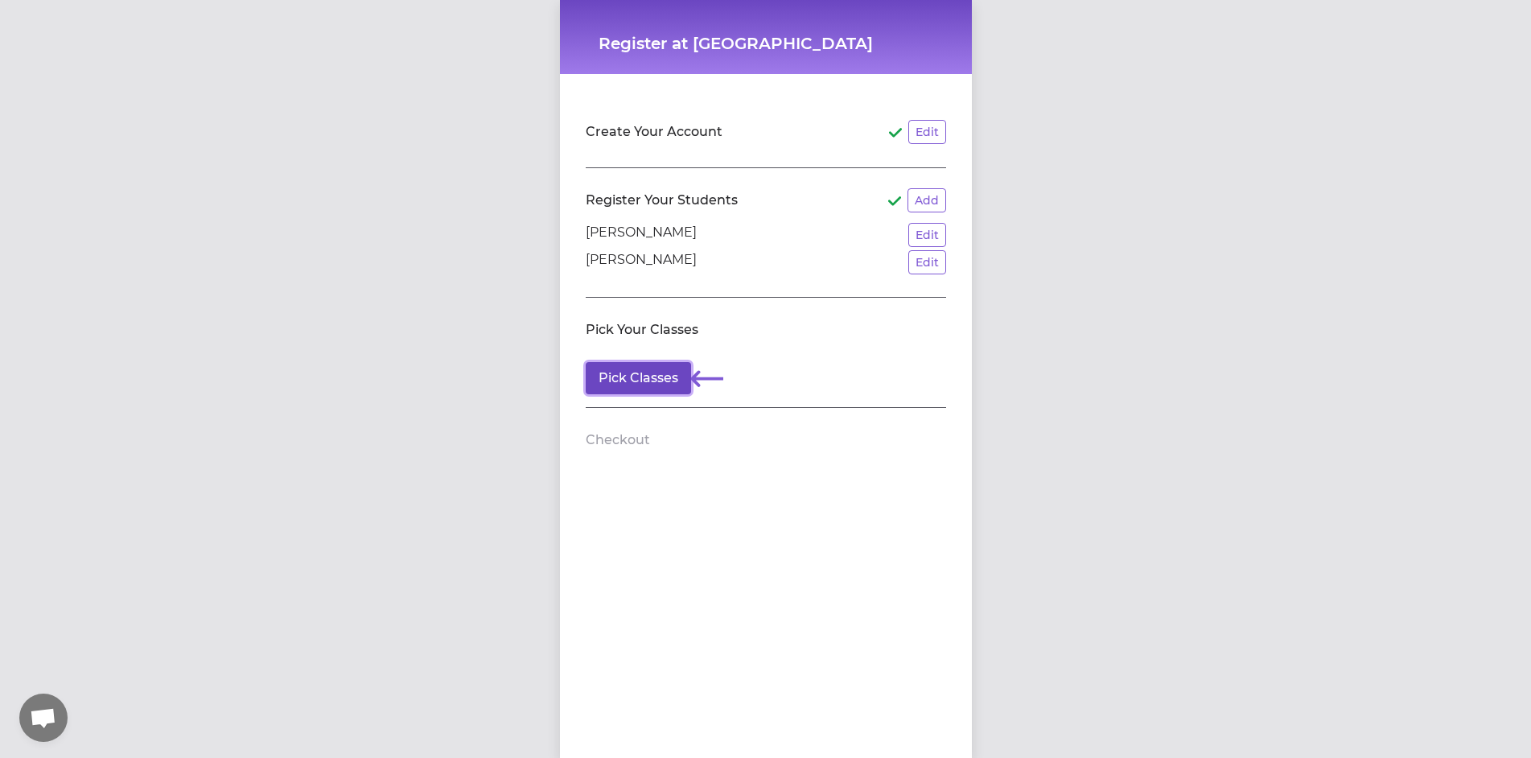
click at [658, 383] on button "Pick Classes" at bounding box center [638, 378] width 105 height 32
click at [930, 237] on button "Edit" at bounding box center [927, 235] width 38 height 24
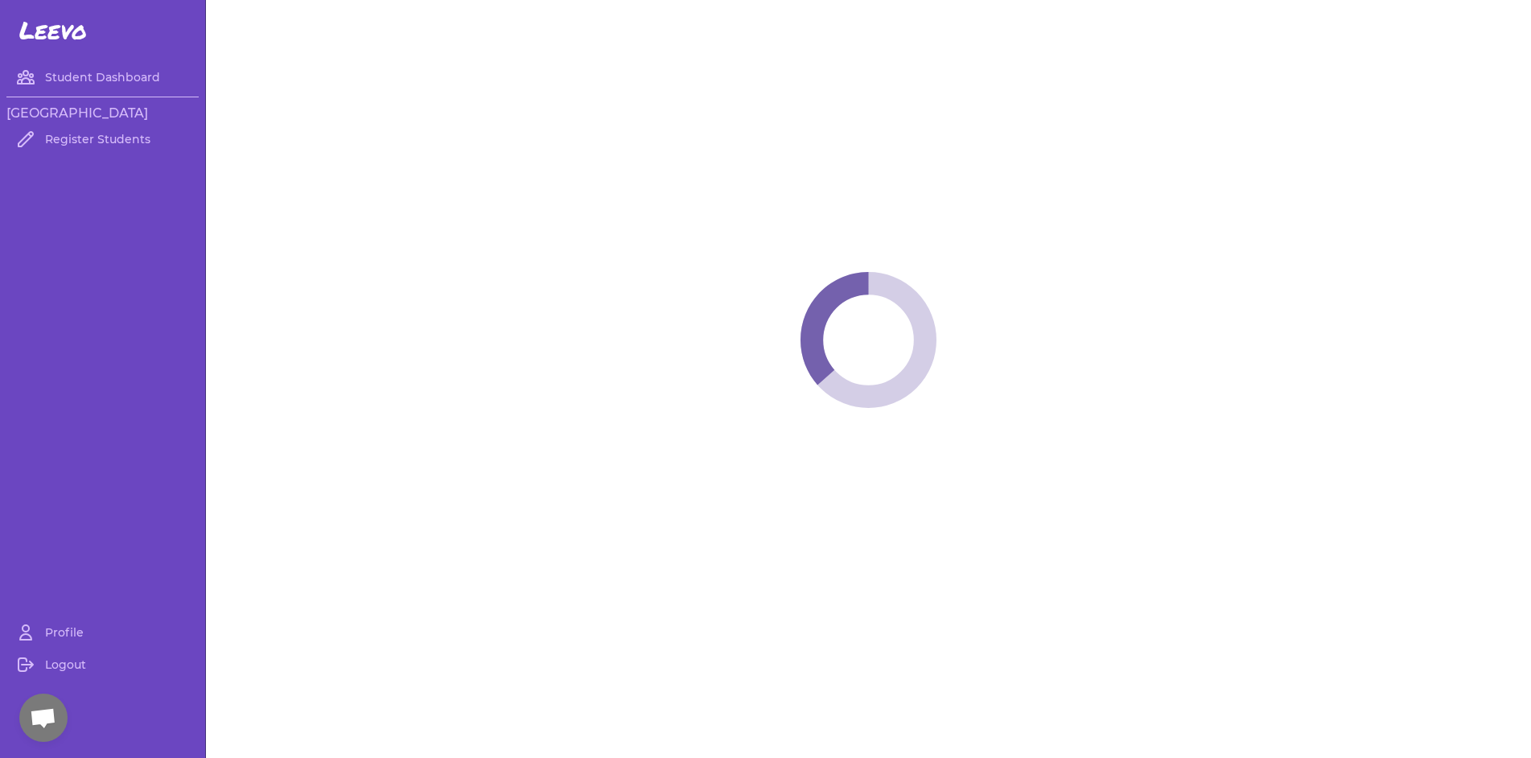
select select "ID"
select select "men_hockey"
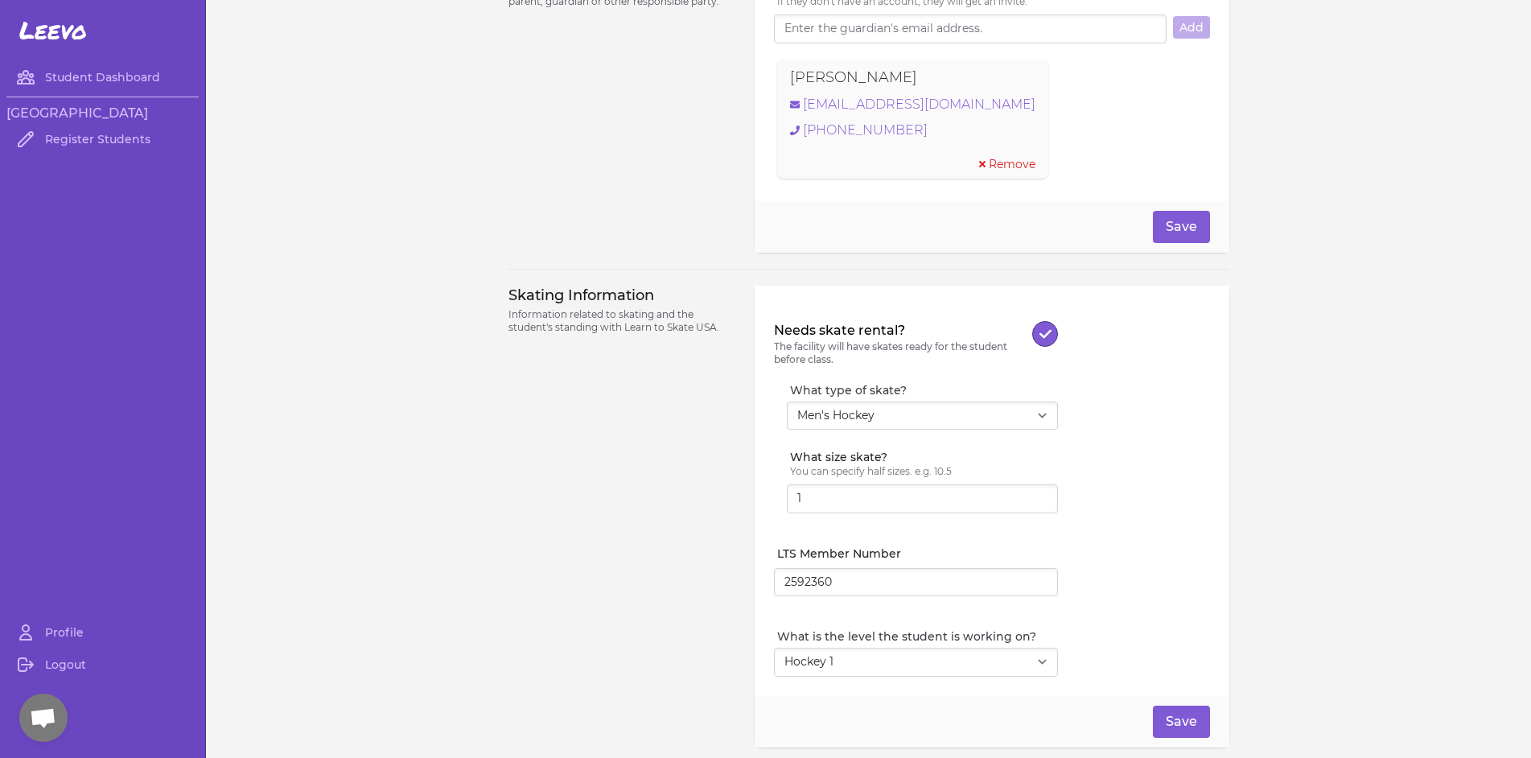
scroll to position [1207, 0]
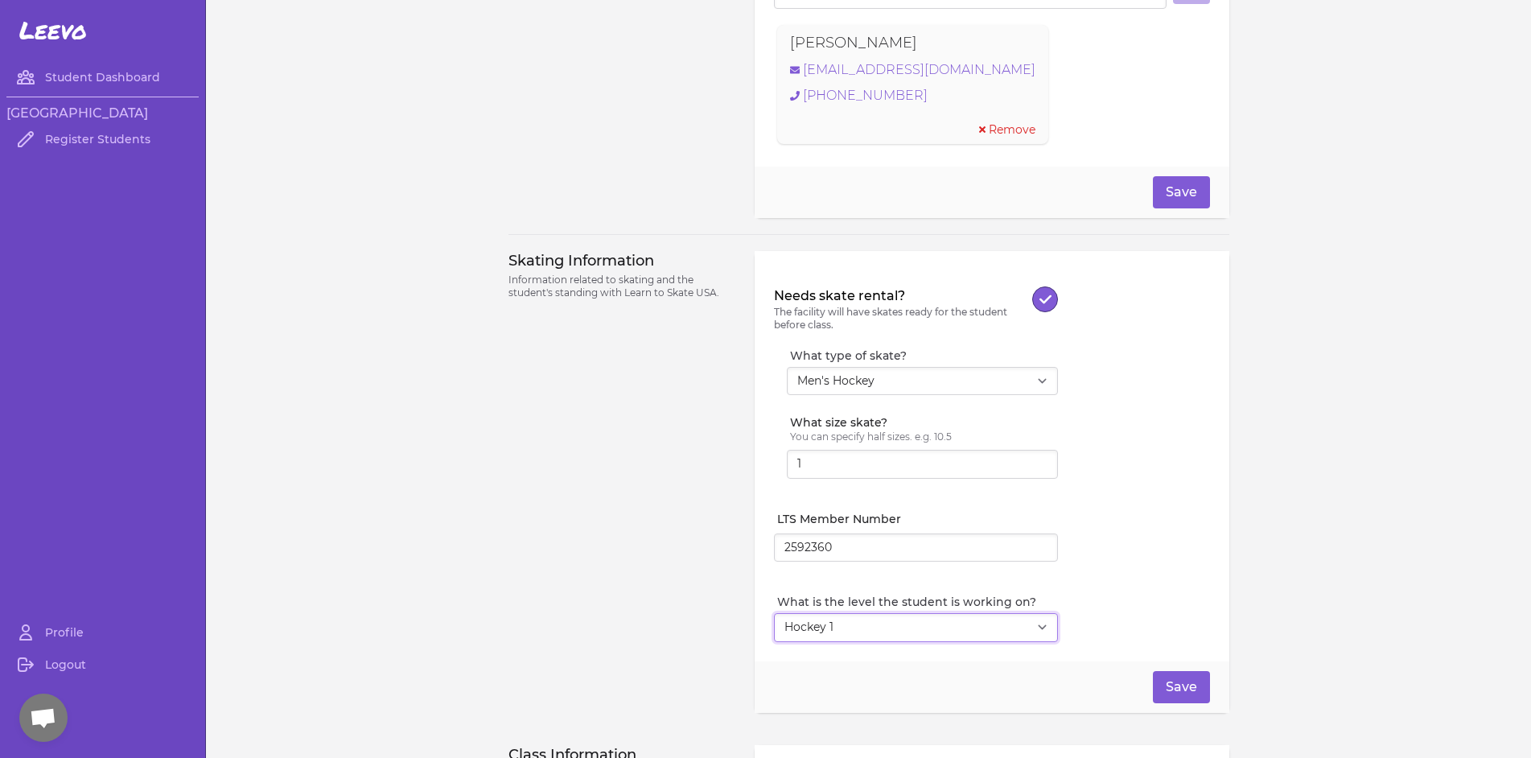
click at [891, 623] on select "Select Level I don't know Basic 1 Basic 2 Basic 3 Basic 4 Basic 5 Basic 6 Snowp…" at bounding box center [916, 627] width 284 height 29
select select "3"
click at [774, 613] on select "Select Level I don't know Basic 1 Basic 2 Basic 3 Basic 4 Basic 5 Basic 6 Snowp…" at bounding box center [916, 627] width 284 height 29
click at [1161, 679] on button "Save" at bounding box center [1181, 687] width 57 height 32
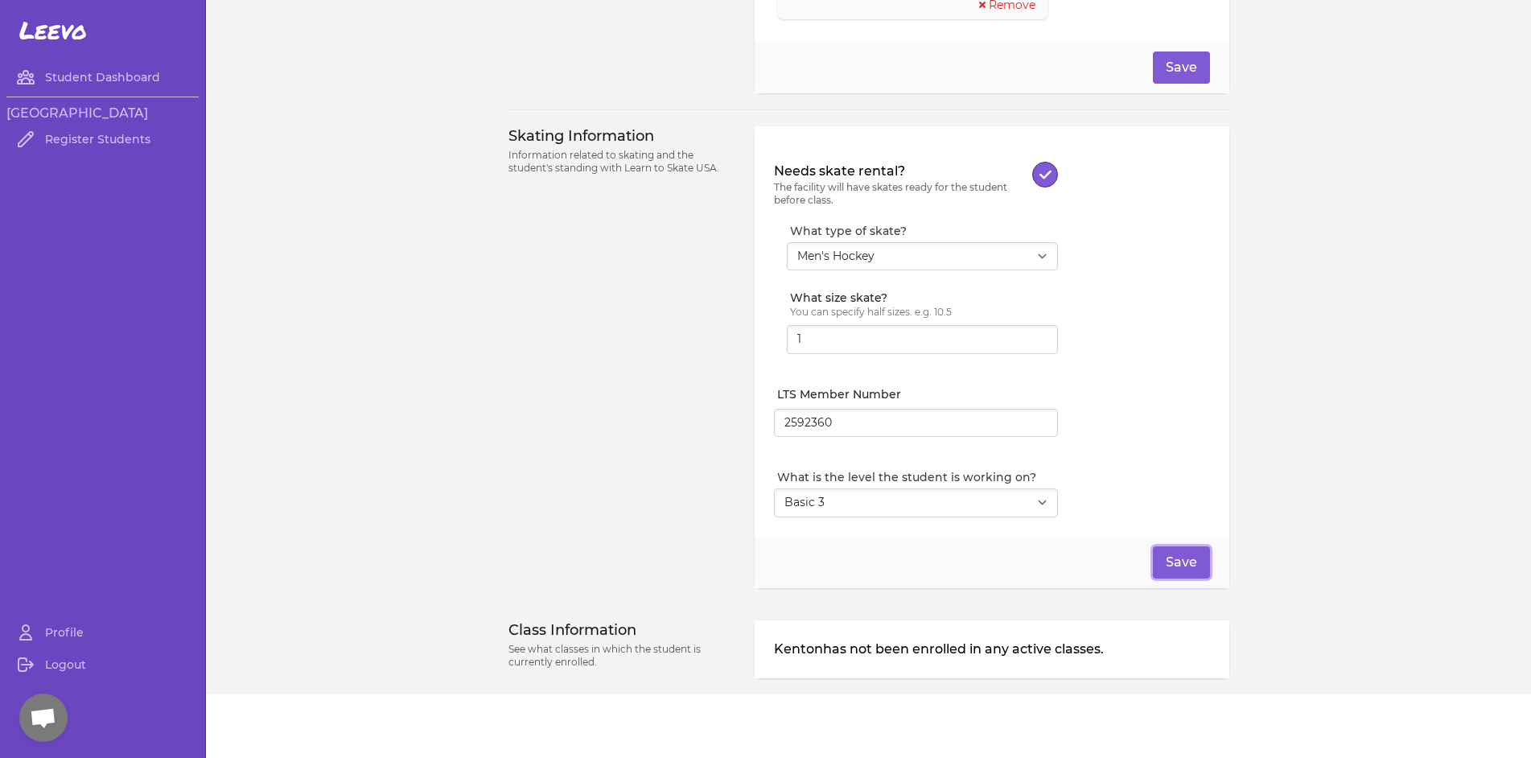
scroll to position [1251, 0]
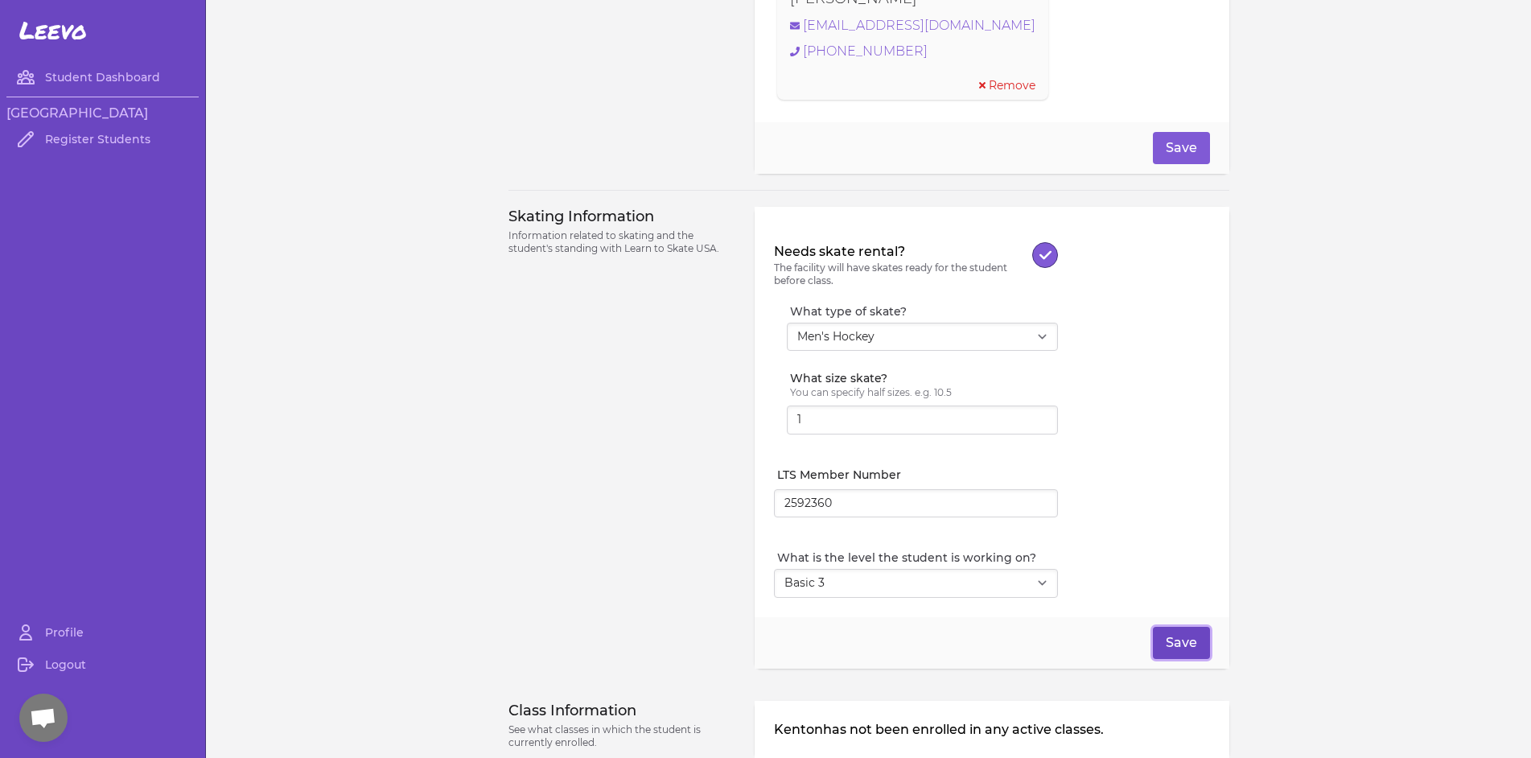
click at [1189, 652] on button "Save" at bounding box center [1181, 643] width 57 height 32
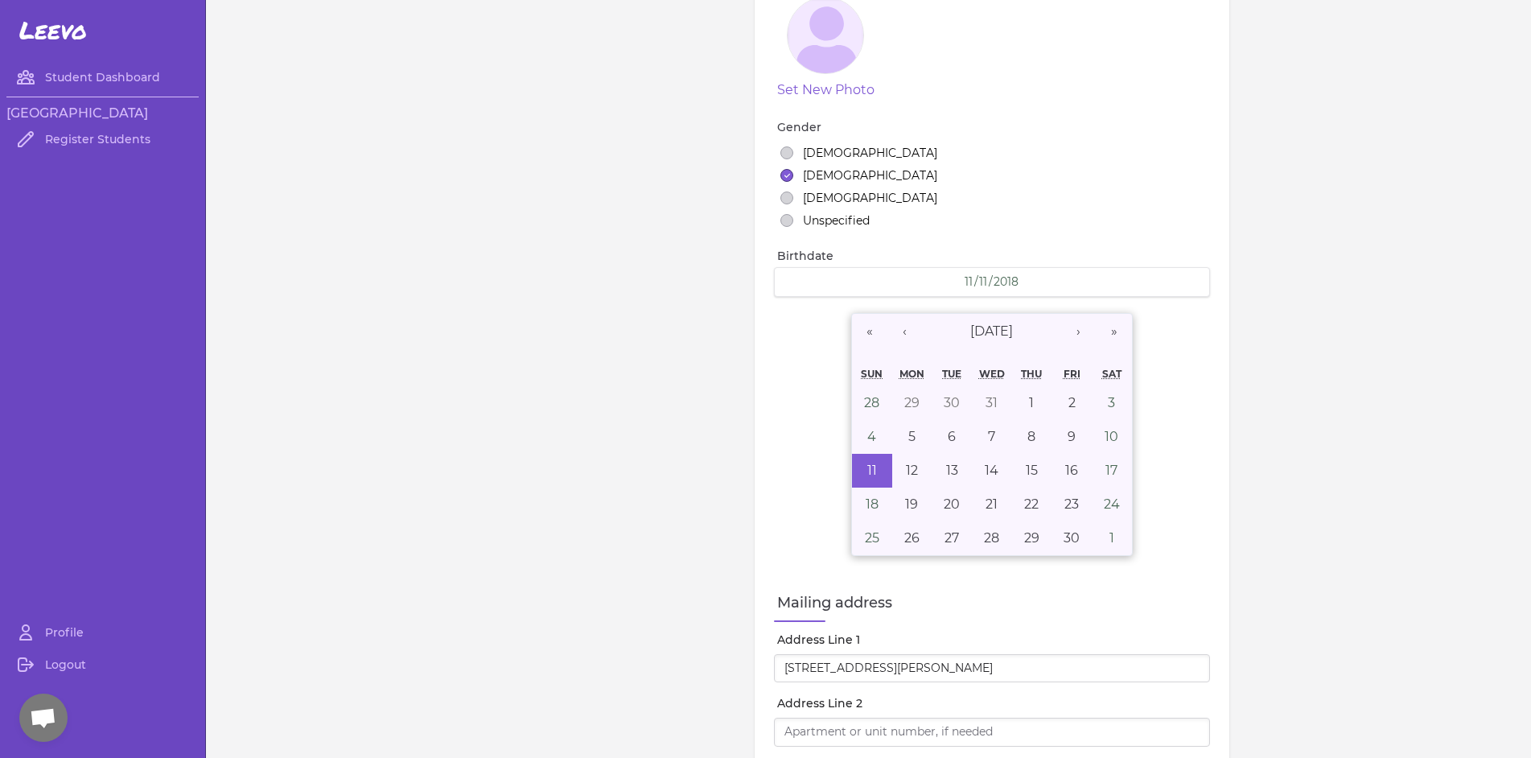
scroll to position [0, 0]
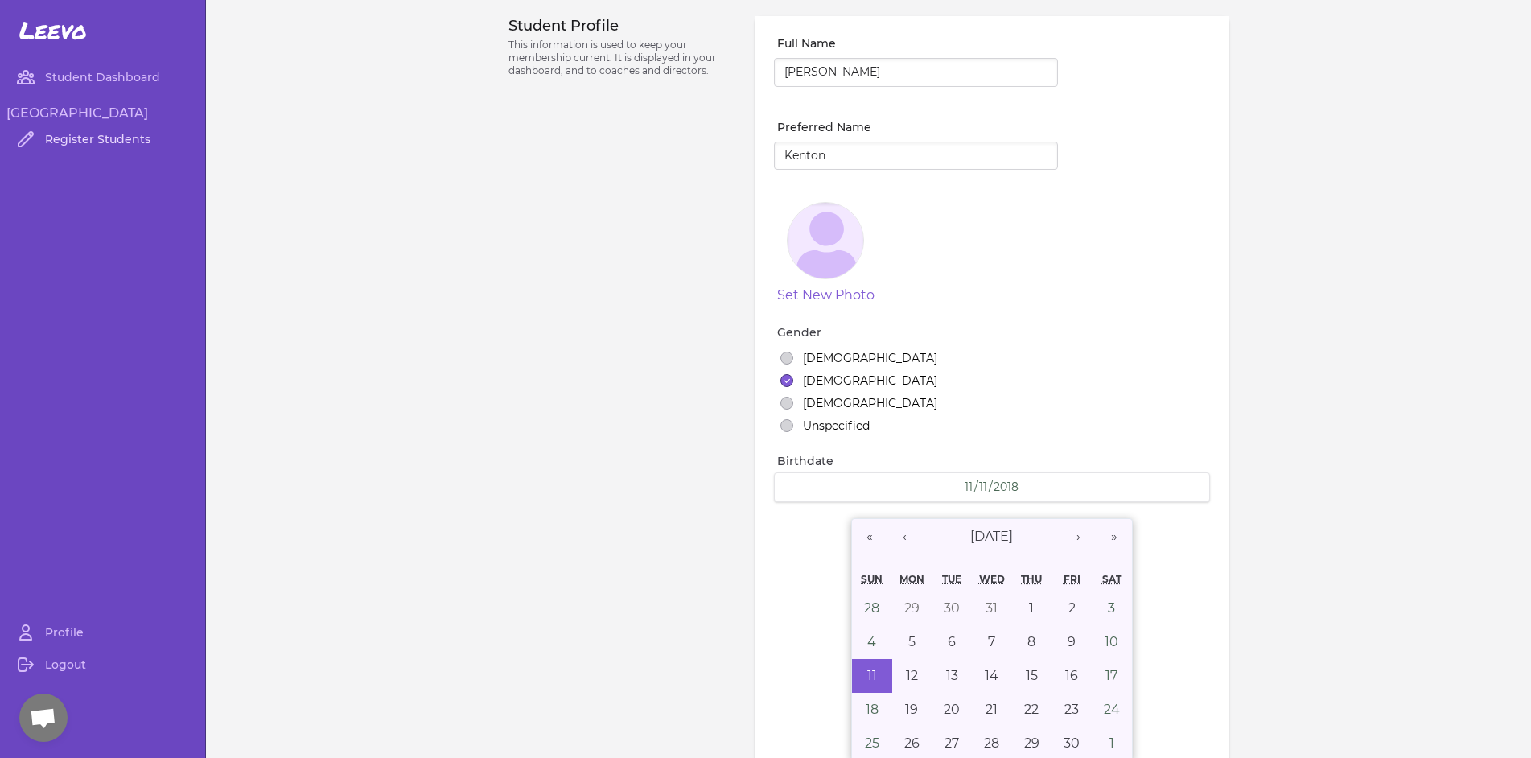
click at [84, 142] on link "Register Students" at bounding box center [102, 139] width 192 height 32
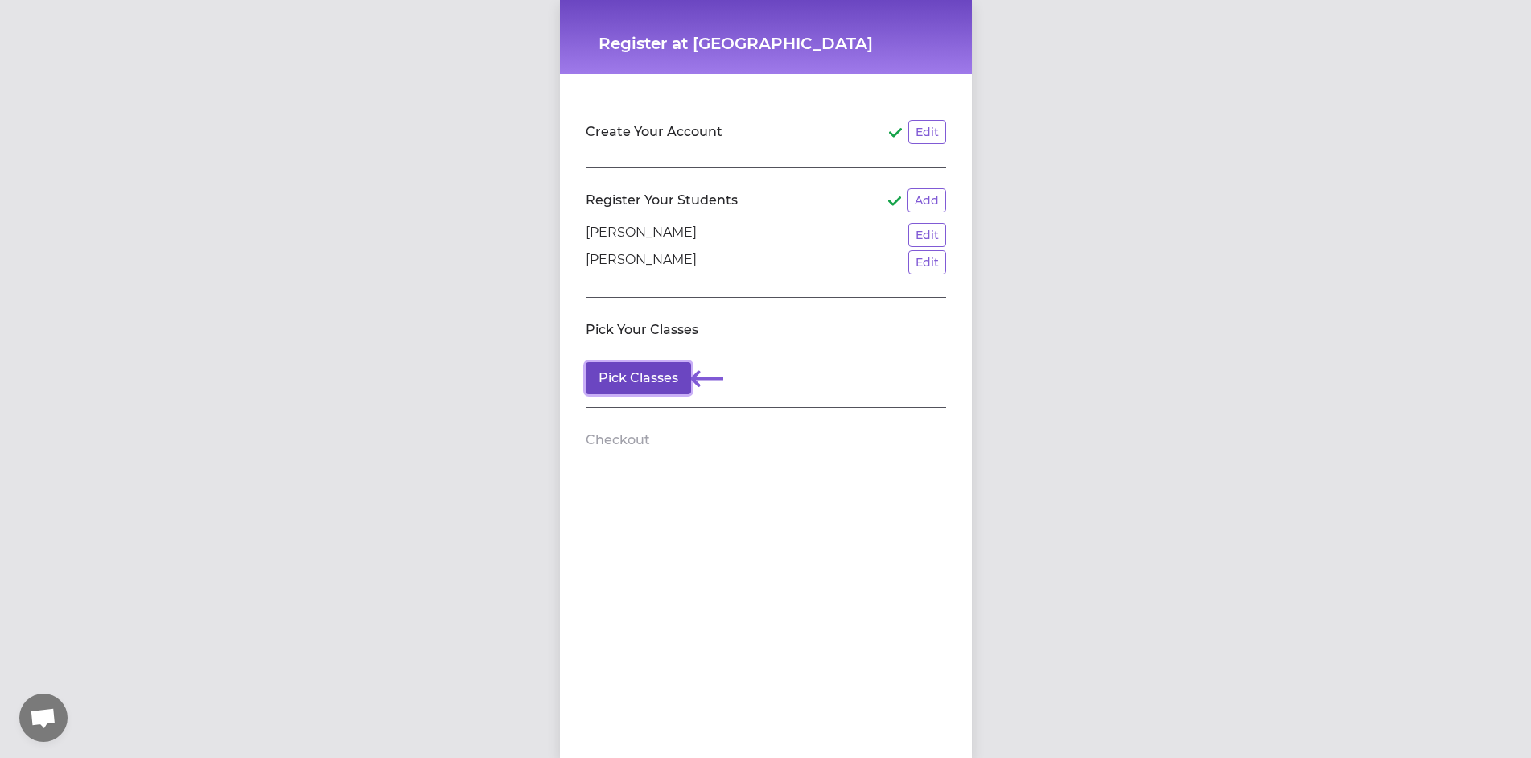
click at [636, 385] on button "Pick Classes" at bounding box center [638, 378] width 105 height 32
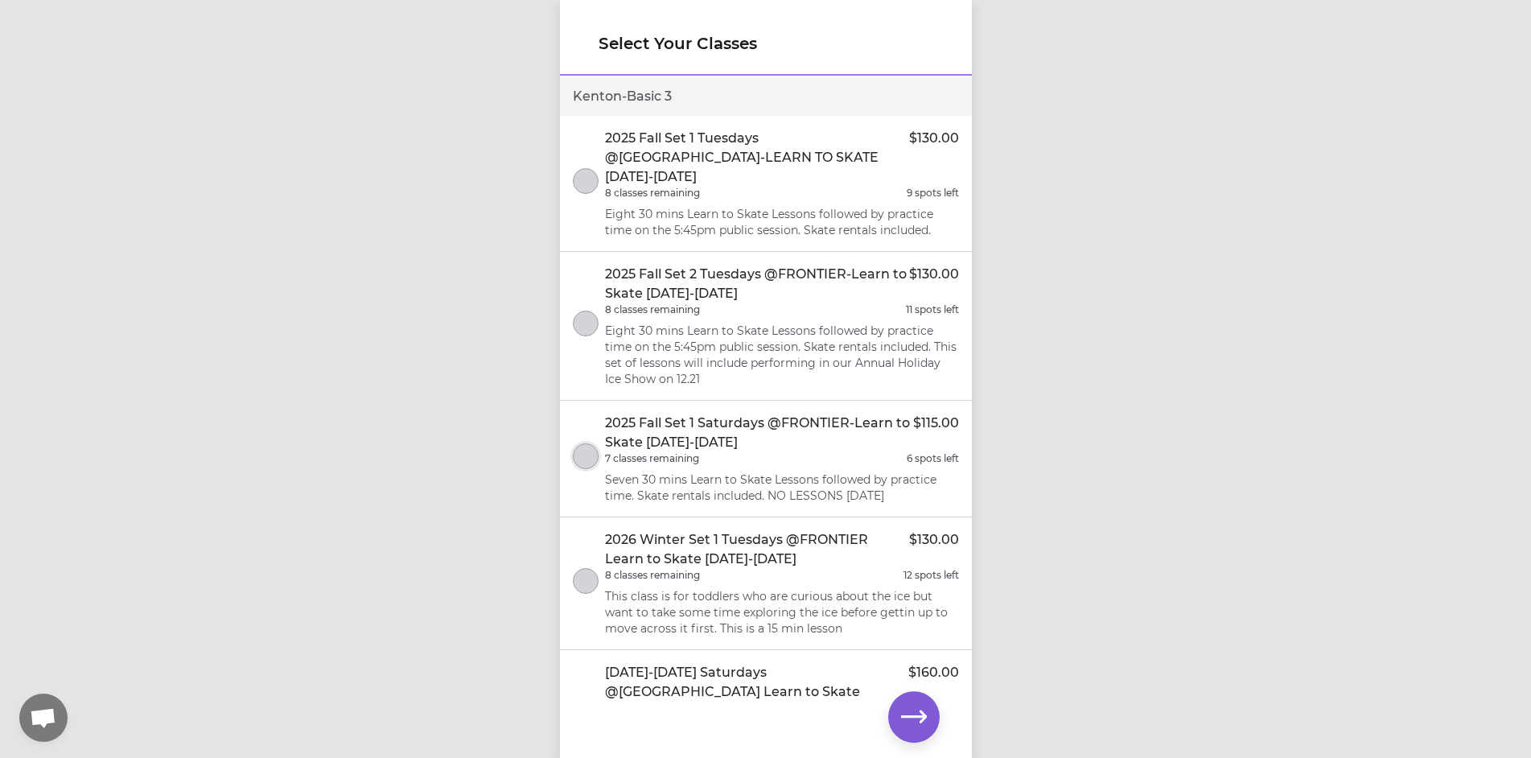
click at [584, 443] on button "select class" at bounding box center [586, 456] width 26 height 26
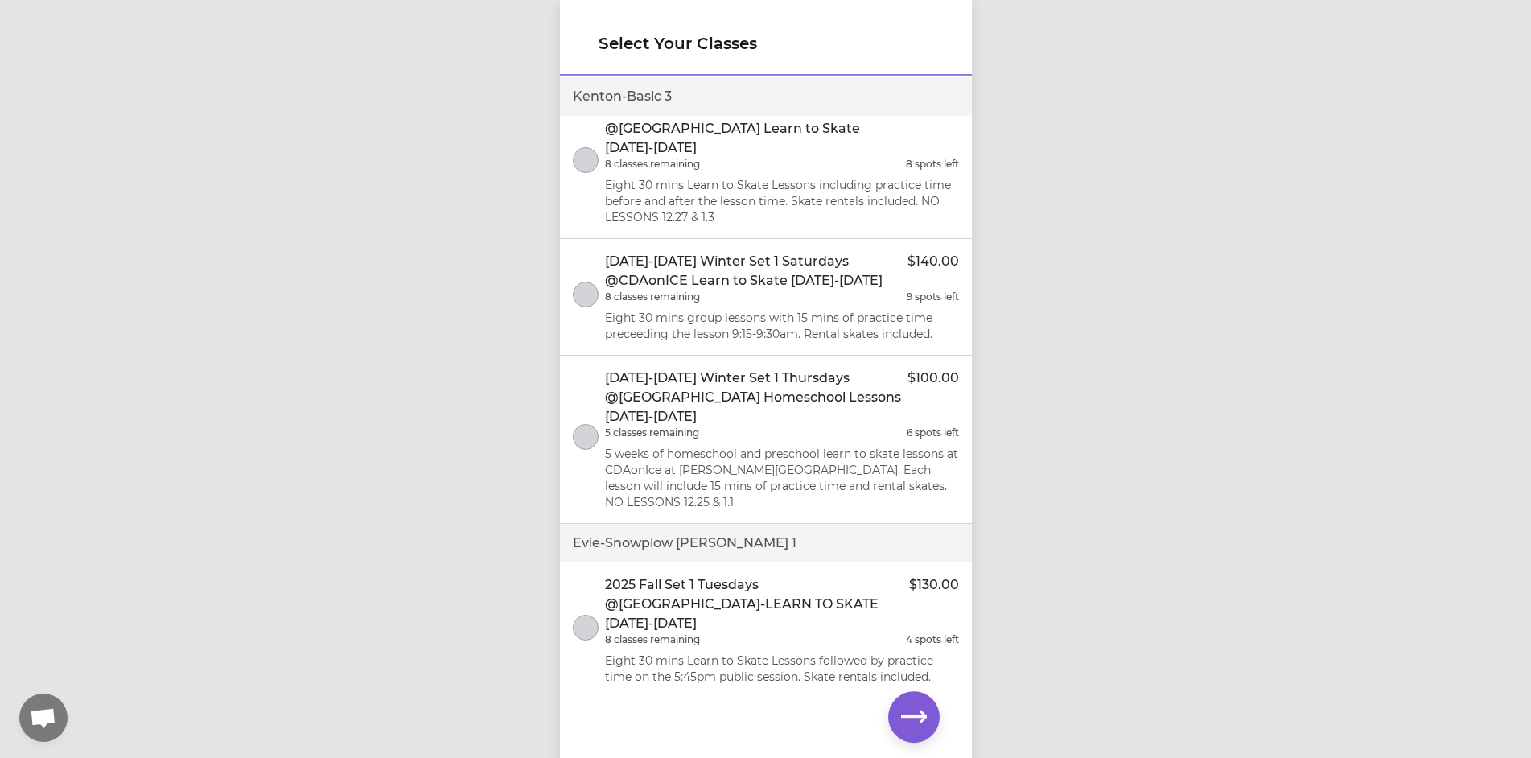
scroll to position [644, 0]
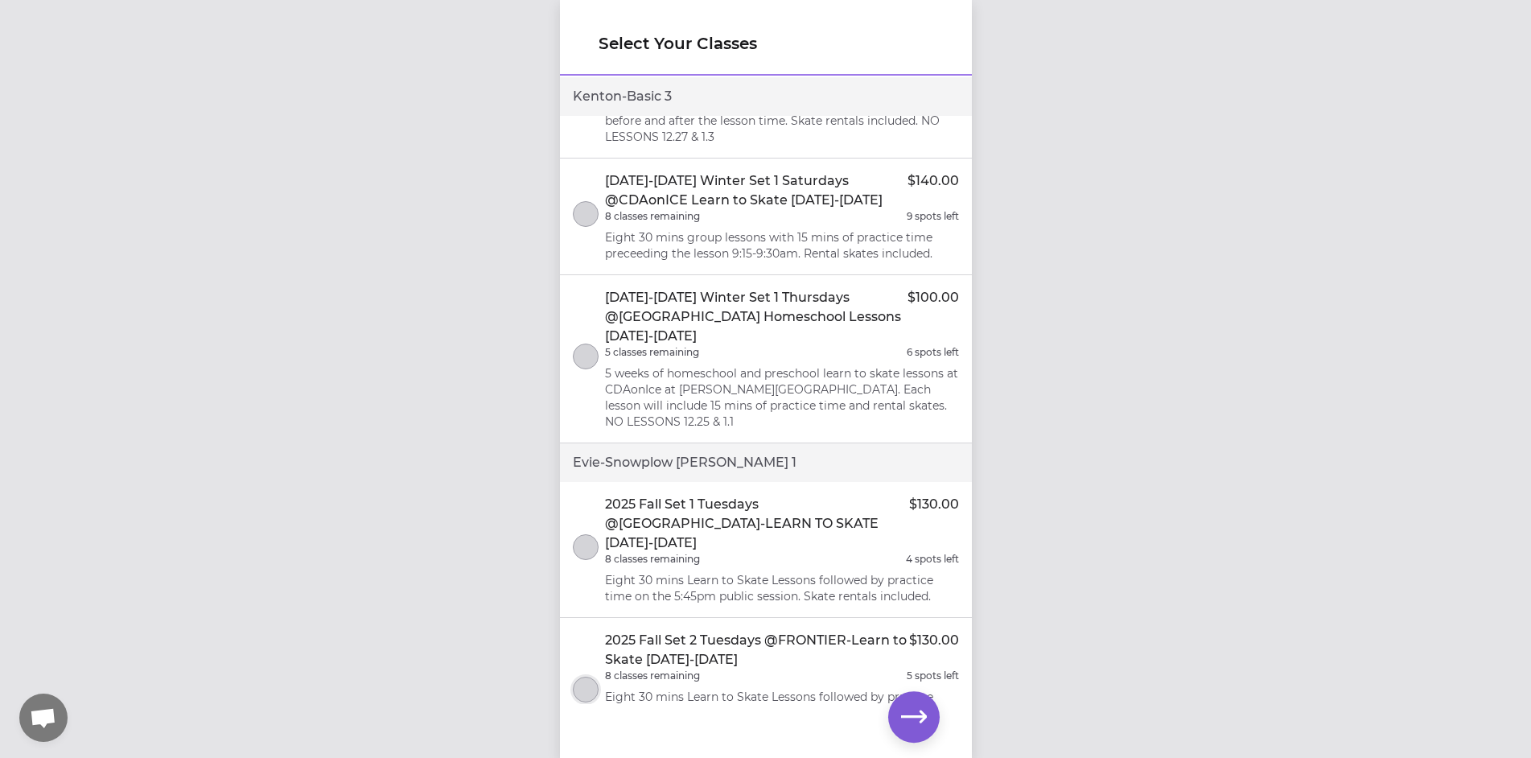
click at [592, 677] on button "select class" at bounding box center [586, 690] width 26 height 26
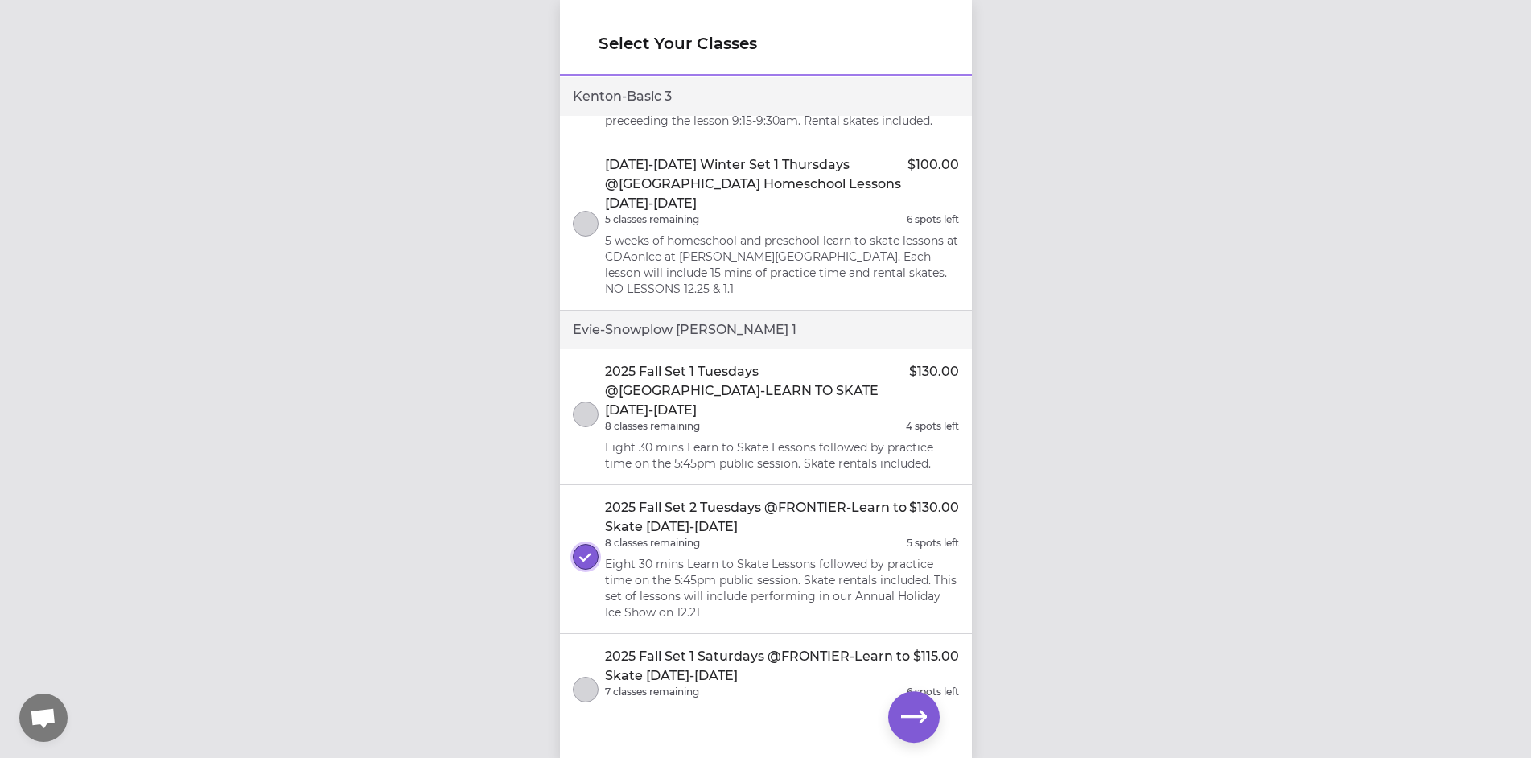
scroll to position [804, 0]
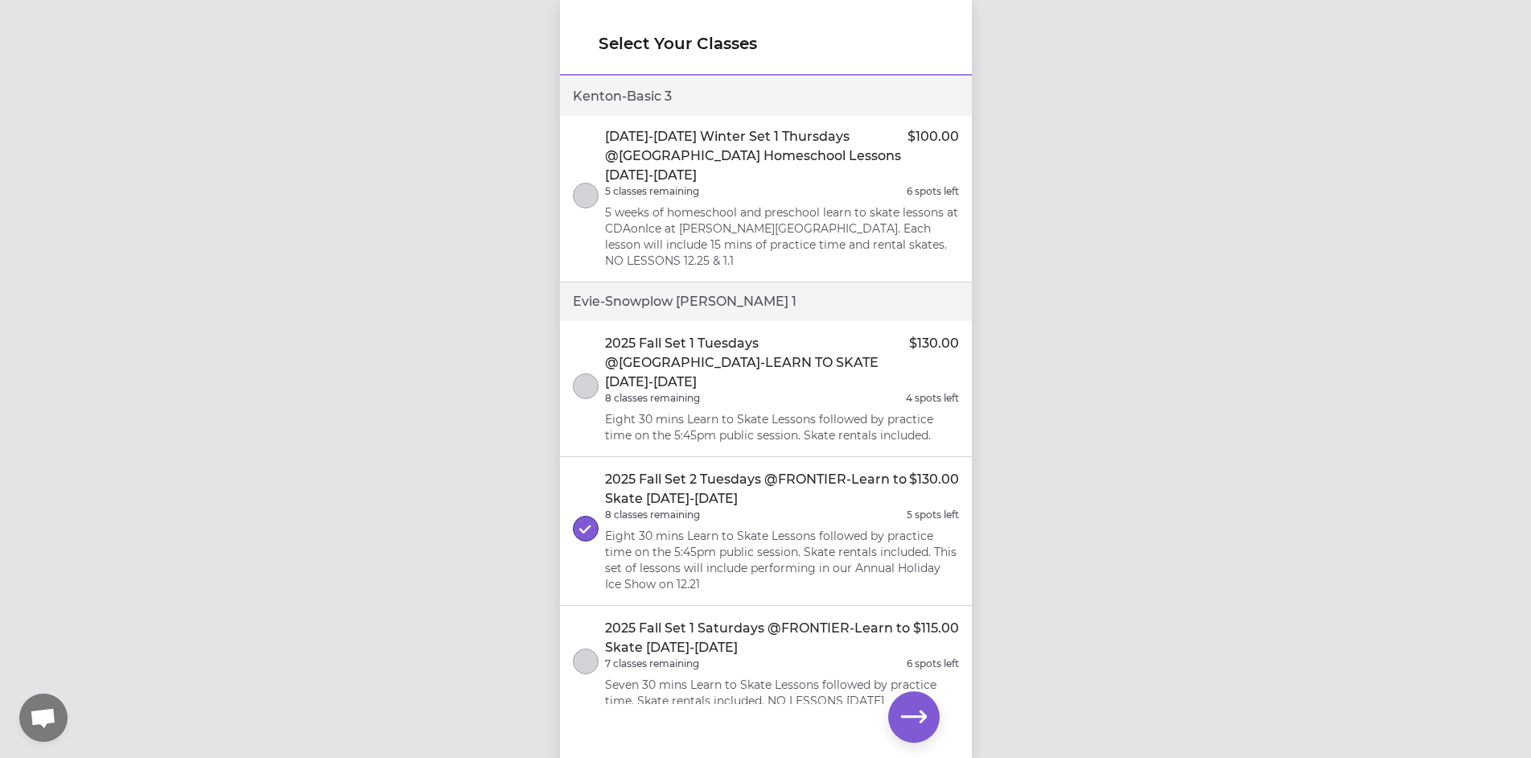
click at [681, 619] on p "2025 Fall Set 1 Saturdays @FRONTIER-Learn to Skate [DATE]-[DATE]" at bounding box center [759, 638] width 308 height 39
click at [579, 524] on icon "select class" at bounding box center [585, 529] width 12 height 10
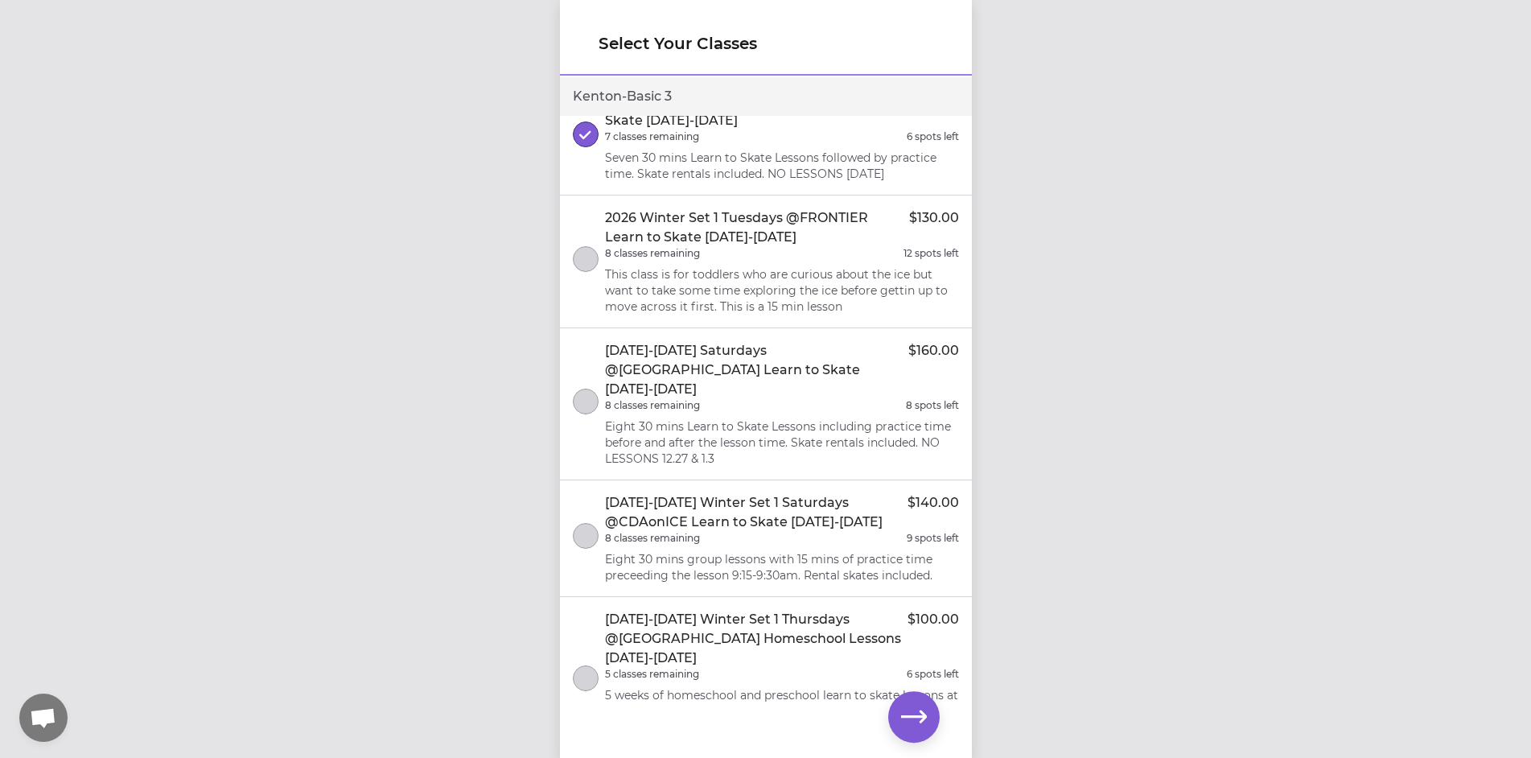
scroll to position [241, 0]
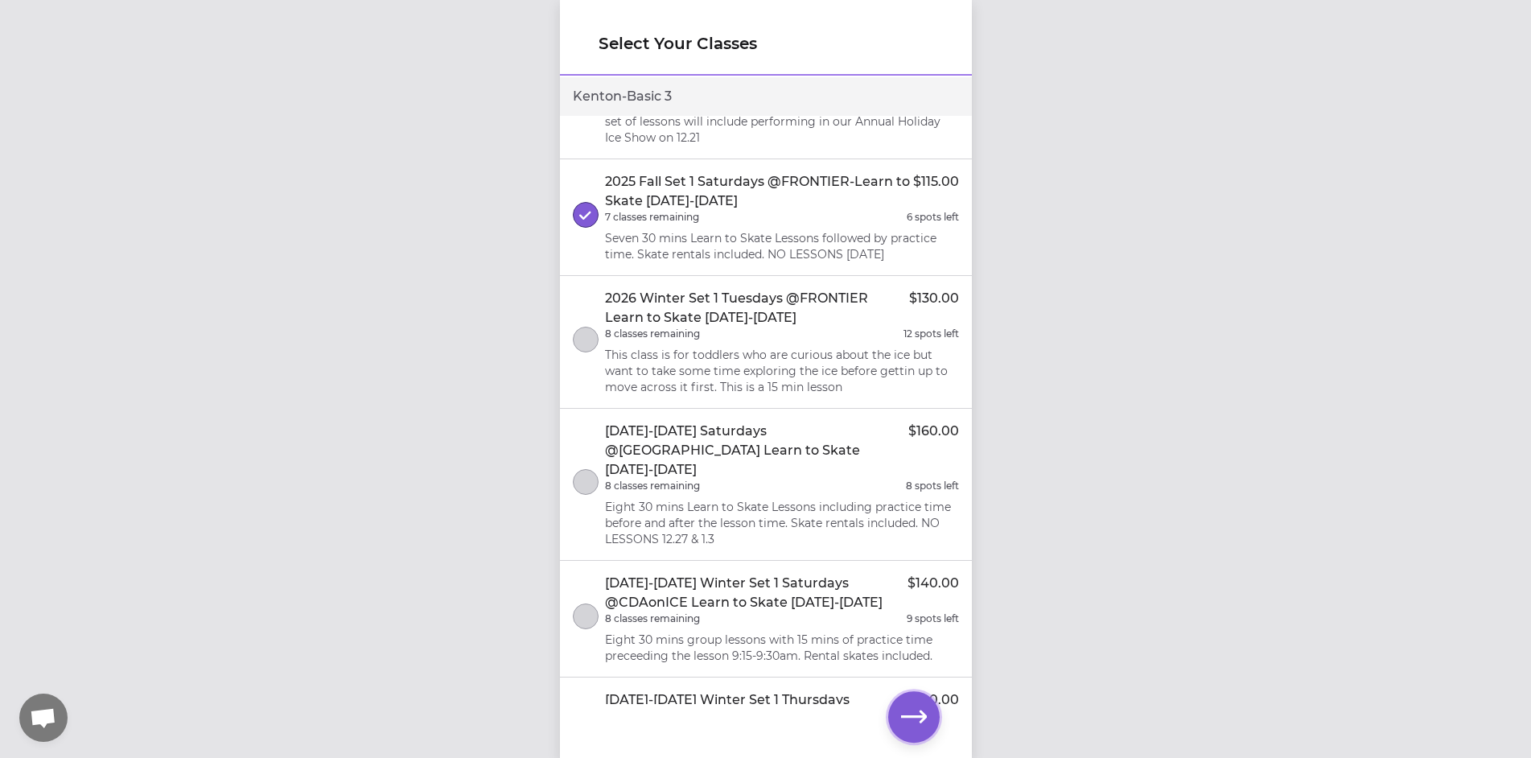
click at [920, 718] on icon "button" at bounding box center [914, 717] width 26 height 26
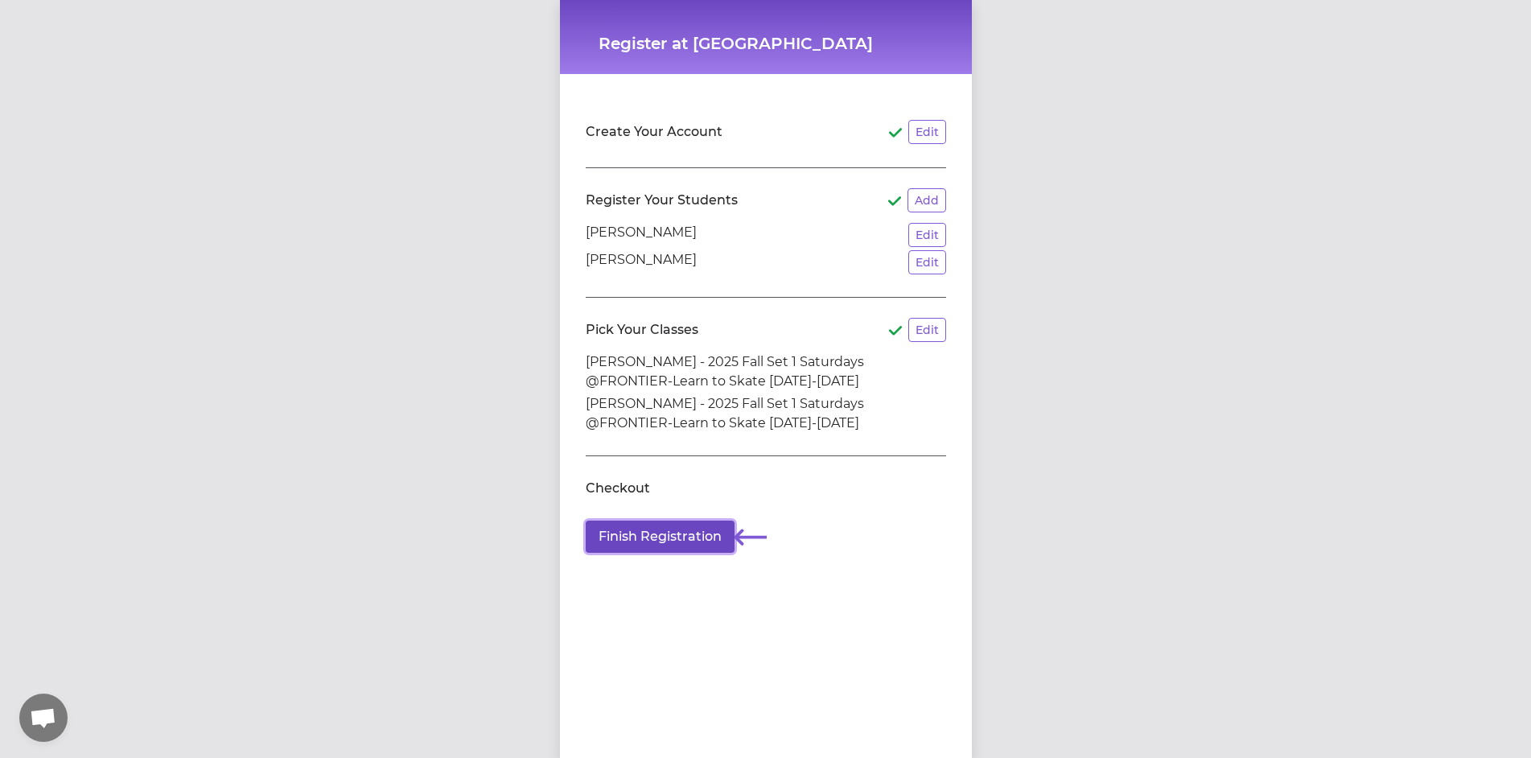
click at [697, 533] on button "Finish Registration" at bounding box center [660, 537] width 149 height 32
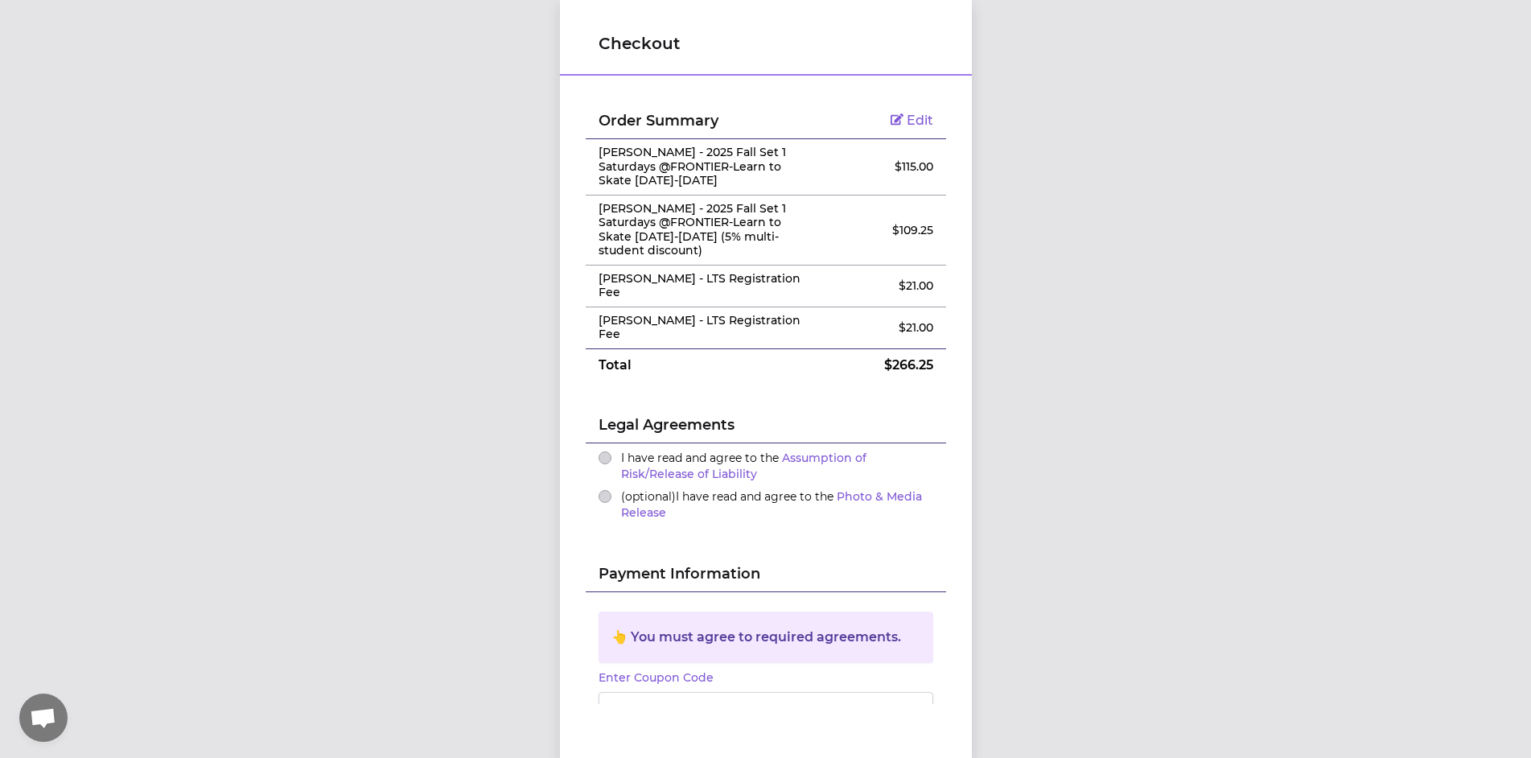
click at [607, 450] on div "I have read and agree to the Assumption of Risk/Release of Liability" at bounding box center [766, 466] width 335 height 32
click at [603, 450] on div "I have read and agree to the Assumption of Risk/Release of Liability" at bounding box center [766, 466] width 335 height 32
click at [599, 451] on button "I have read and agree to the Assumption of Risk/Release of Liability" at bounding box center [605, 457] width 13 height 13
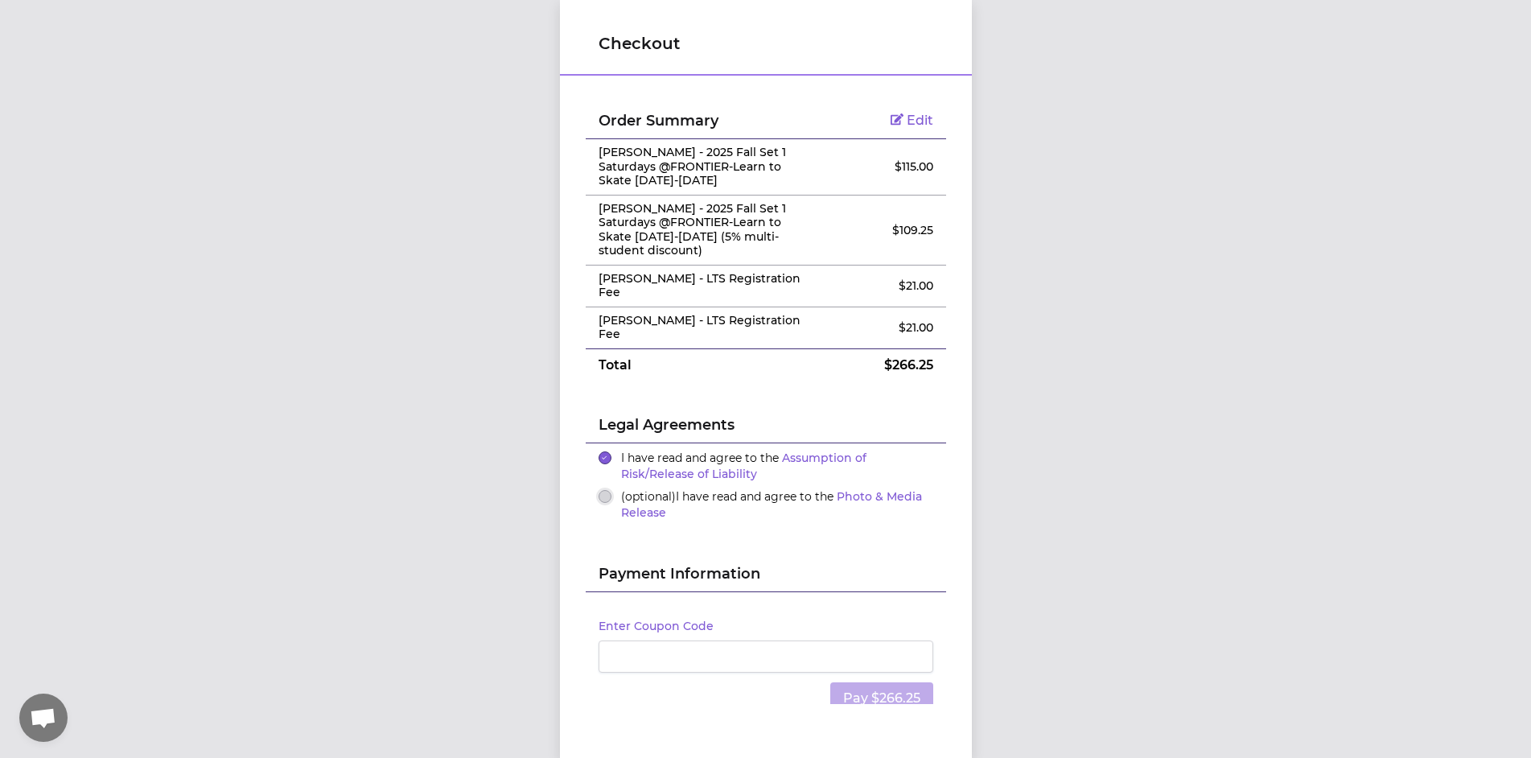
click at [599, 490] on button "(optional) I have read and agree to the Photo & Media Release" at bounding box center [605, 496] width 13 height 13
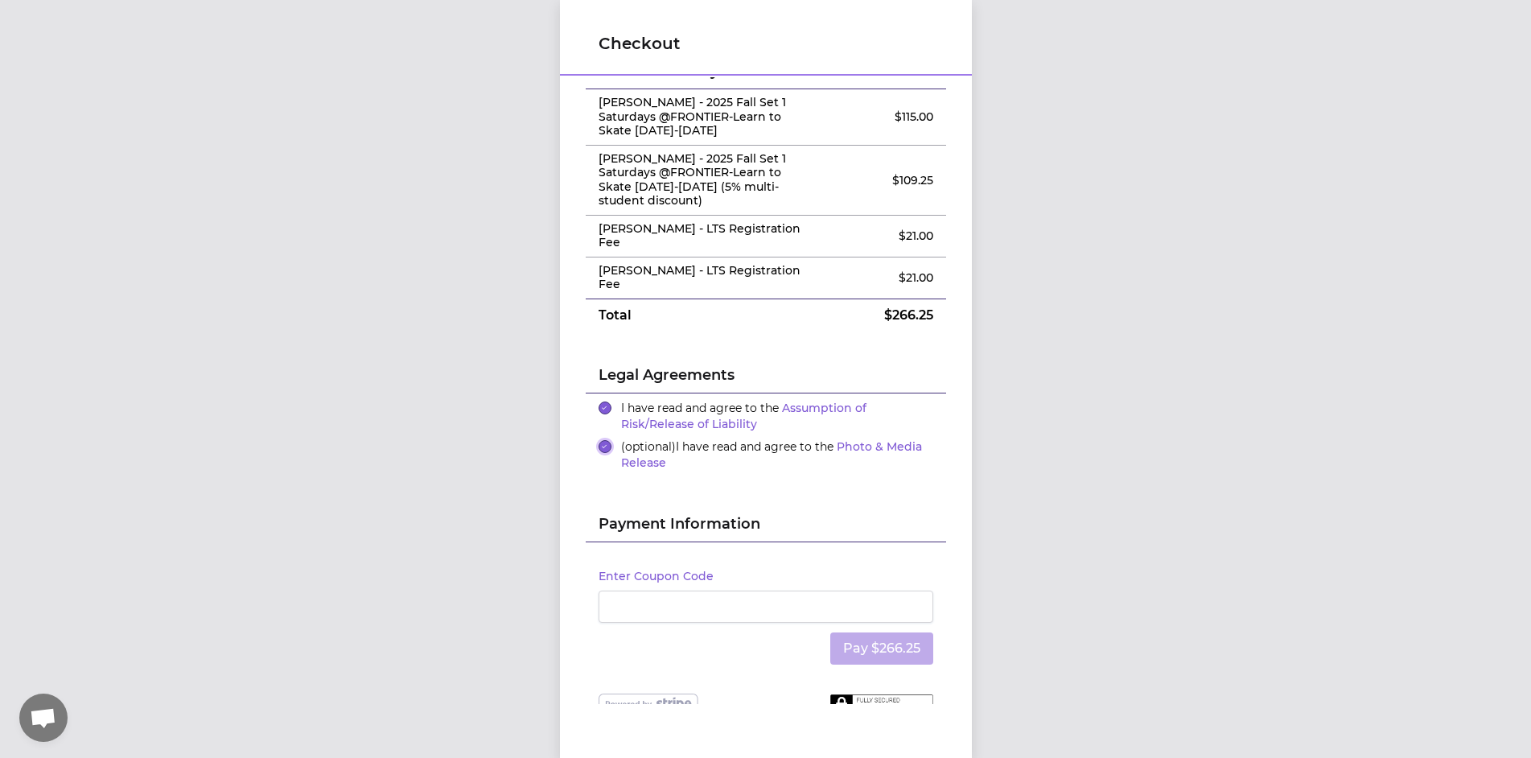
scroll to position [14, 0]
click at [874, 632] on button "Pay $266.25" at bounding box center [881, 648] width 103 height 32
